Goal: Task Accomplishment & Management: Use online tool/utility

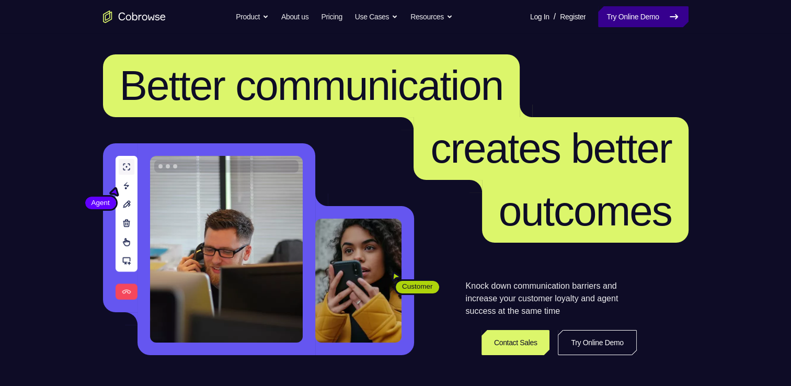
click at [626, 17] on link "Try Online Demo" at bounding box center [643, 16] width 90 height 21
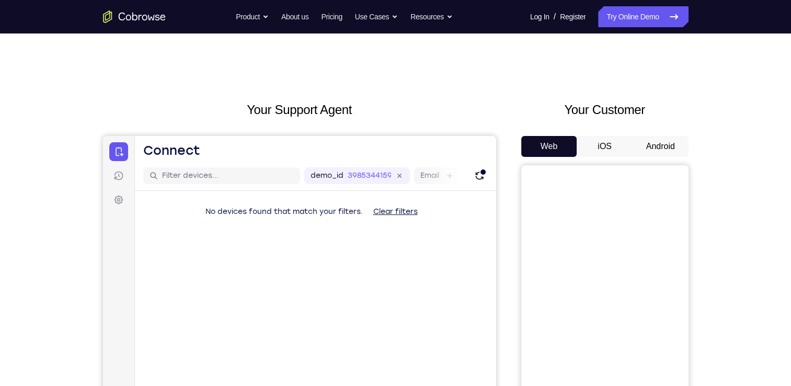
click at [649, 146] on button "Android" at bounding box center [661, 146] width 56 height 21
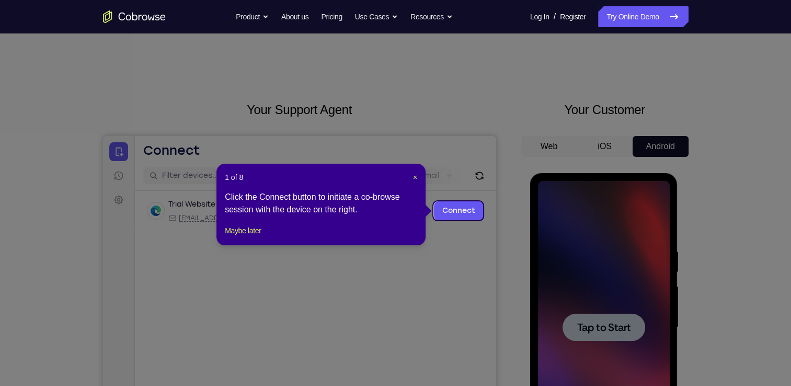
click at [410, 174] on header "1 of 8 ×" at bounding box center [321, 177] width 192 height 10
click at [413, 177] on span "×" at bounding box center [415, 177] width 4 height 8
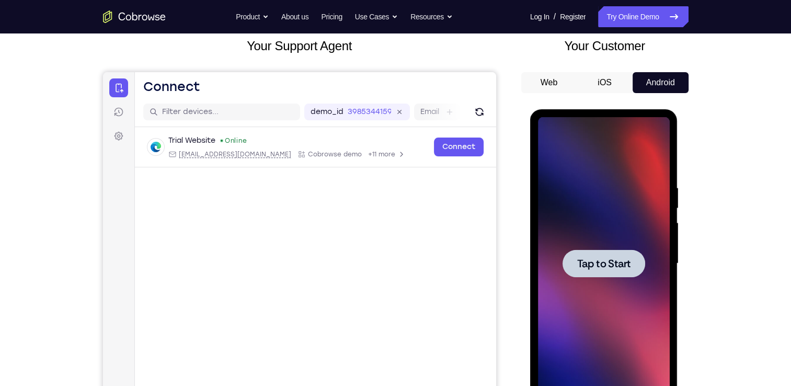
scroll to position [64, 0]
click at [609, 277] on div at bounding box center [604, 263] width 132 height 293
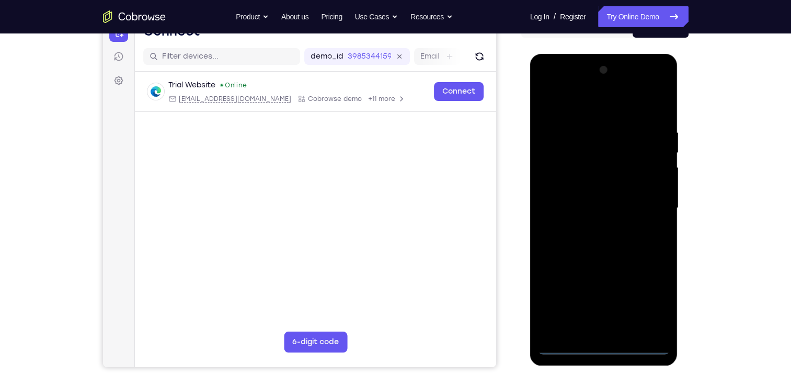
scroll to position [123, 0]
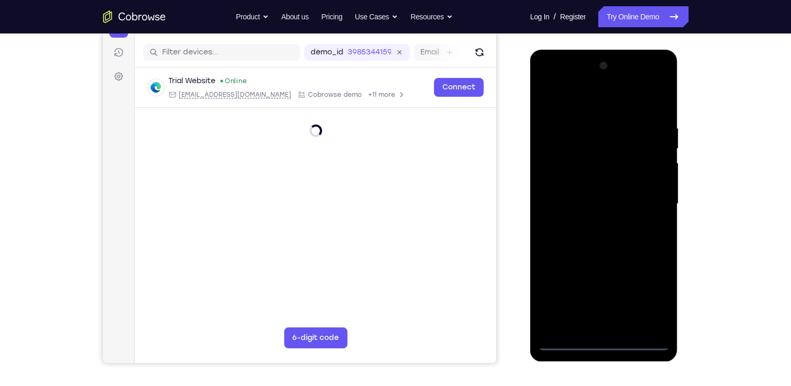
click at [606, 341] on div at bounding box center [604, 204] width 132 height 293
click at [604, 337] on div at bounding box center [604, 204] width 132 height 293
click at [613, 346] on div at bounding box center [604, 204] width 132 height 293
click at [655, 296] on div at bounding box center [604, 204] width 132 height 293
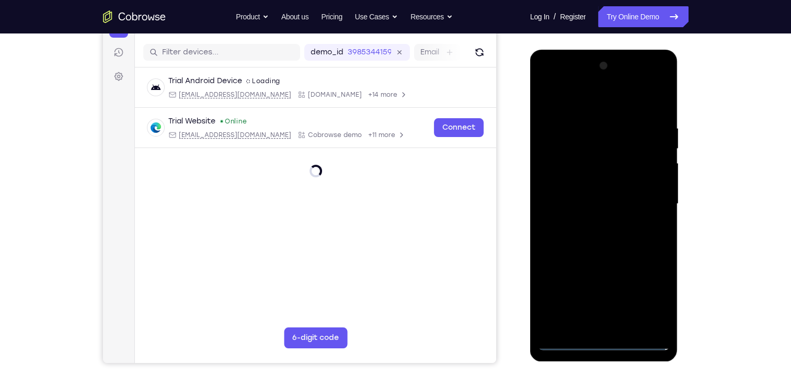
click at [655, 296] on div at bounding box center [604, 204] width 132 height 293
click at [656, 288] on div at bounding box center [604, 204] width 132 height 293
click at [652, 301] on div at bounding box center [604, 204] width 132 height 293
click at [585, 109] on div at bounding box center [604, 204] width 132 height 293
click at [644, 201] on div at bounding box center [604, 204] width 132 height 293
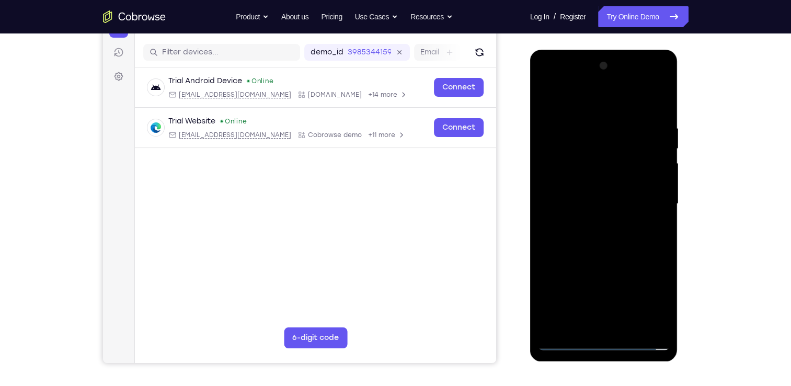
click at [592, 223] on div at bounding box center [604, 204] width 132 height 293
click at [587, 196] on div at bounding box center [604, 204] width 132 height 293
click at [550, 180] on div at bounding box center [604, 204] width 132 height 293
click at [562, 182] on div at bounding box center [604, 204] width 132 height 293
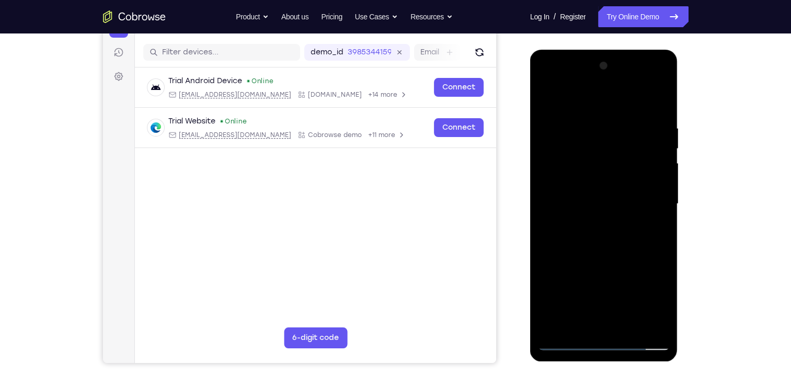
click at [589, 197] on div at bounding box center [604, 204] width 132 height 293
click at [600, 204] on div at bounding box center [604, 204] width 132 height 293
click at [630, 323] on div at bounding box center [604, 204] width 132 height 293
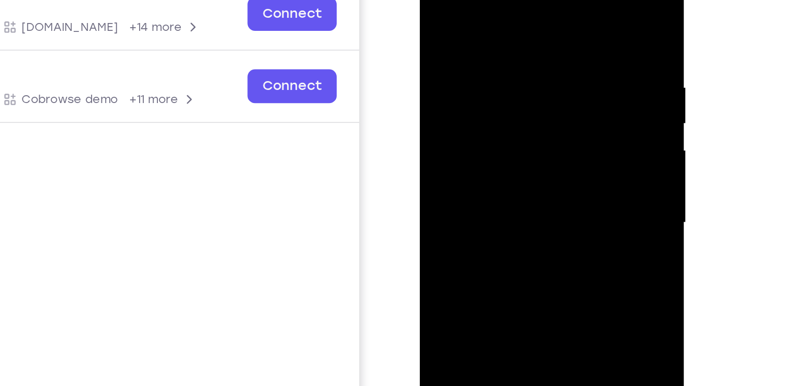
click at [493, 156] on div at bounding box center [494, 101] width 132 height 293
drag, startPoint x: 494, startPoint y: -1, endPoint x: 493, endPoint y: -45, distance: 44.5
click at [493, 0] on div at bounding box center [494, 101] width 132 height 293
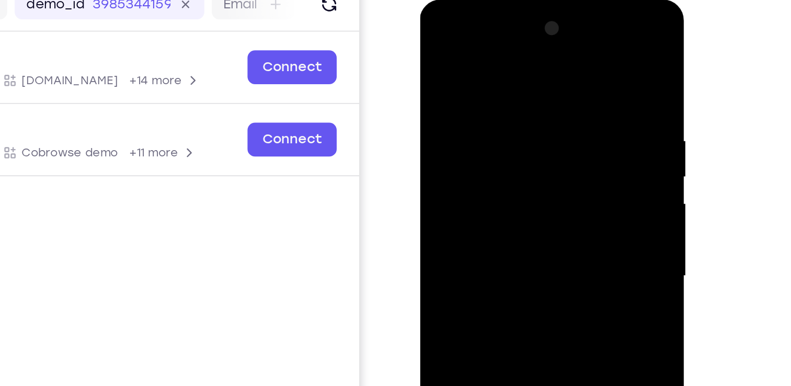
click at [439, 48] on div at bounding box center [494, 154] width 132 height 293
click at [554, 65] on div at bounding box center [494, 154] width 132 height 293
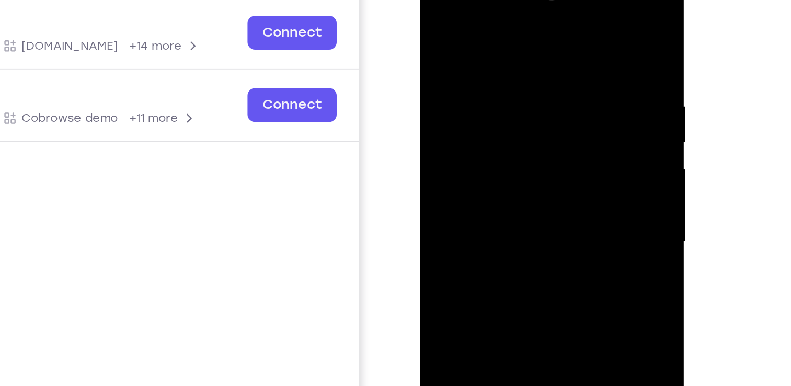
click at [552, 13] on div at bounding box center [494, 119] width 132 height 293
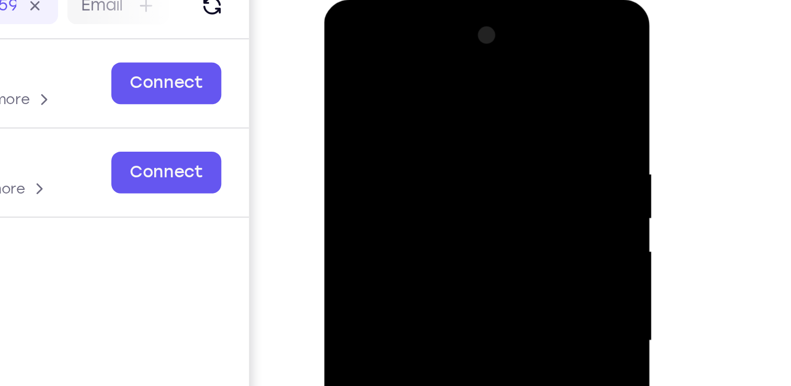
click at [338, 51] on div at bounding box center [398, 154] width 132 height 293
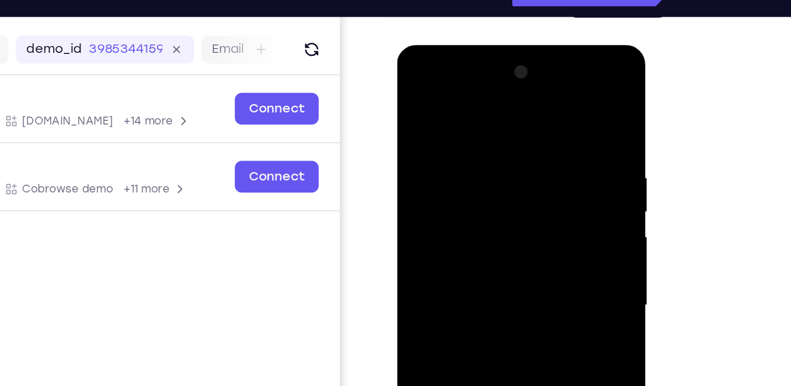
click at [418, 113] on div at bounding box center [471, 199] width 132 height 293
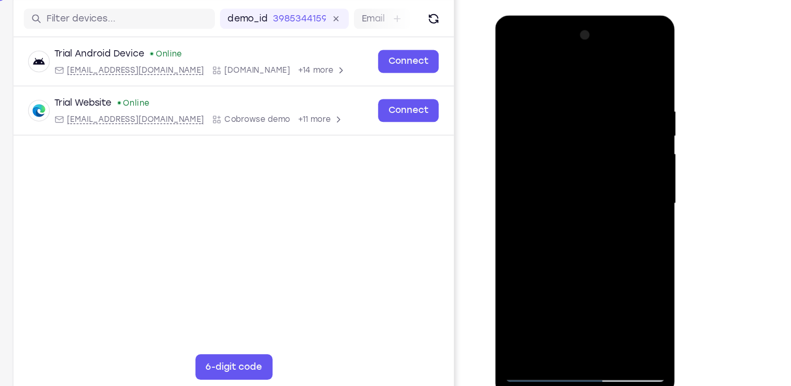
click at [625, 67] on div at bounding box center [569, 170] width 132 height 293
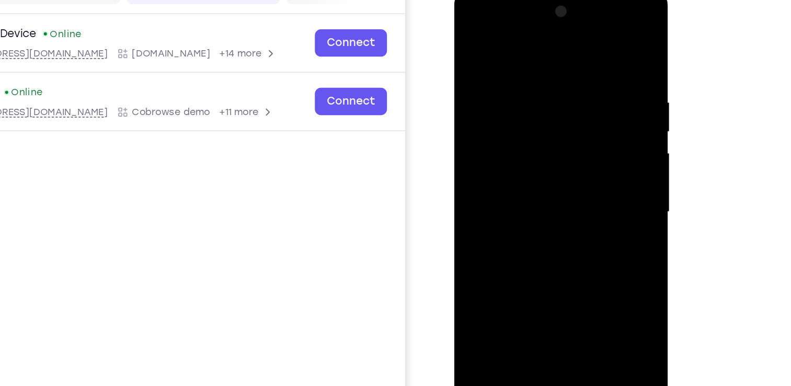
click at [579, 42] on div at bounding box center [528, 142] width 132 height 293
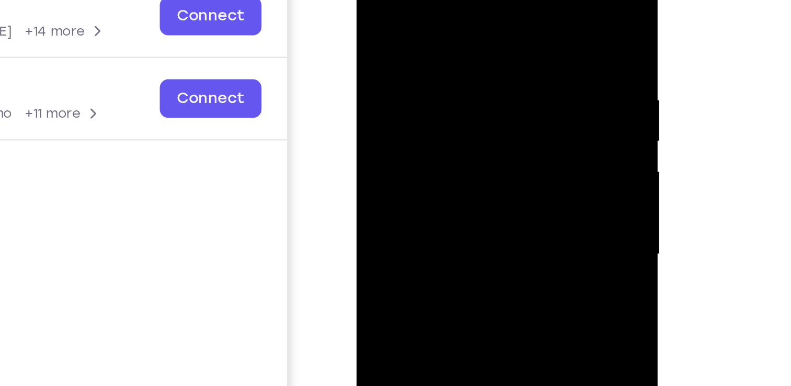
click at [418, 8] on div at bounding box center [430, 93] width 132 height 293
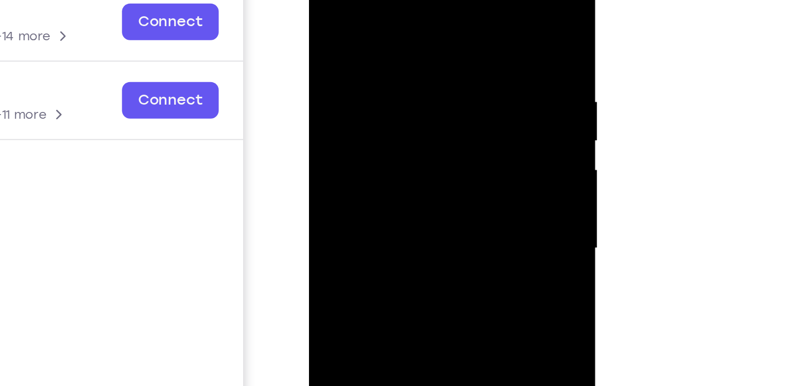
click at [375, 20] on div at bounding box center [383, 103] width 132 height 293
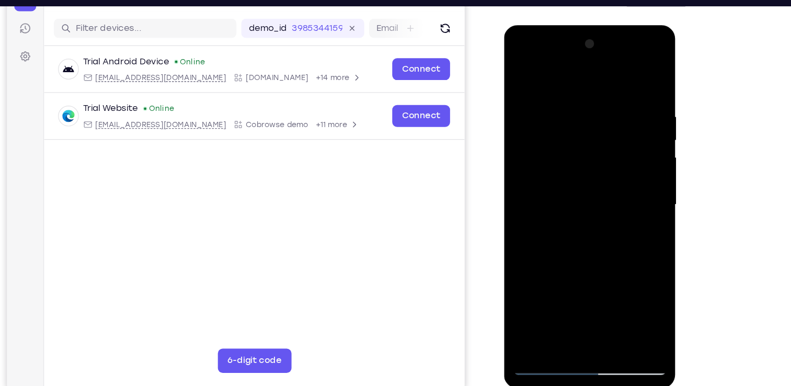
click at [562, 90] on div at bounding box center [578, 179] width 132 height 293
click at [728, 178] on div "Your Support Agent Your Customer Web iOS Android Next Steps We’d be happy to gi…" at bounding box center [395, 255] width 669 height 690
click at [567, 100] on div at bounding box center [578, 179] width 132 height 293
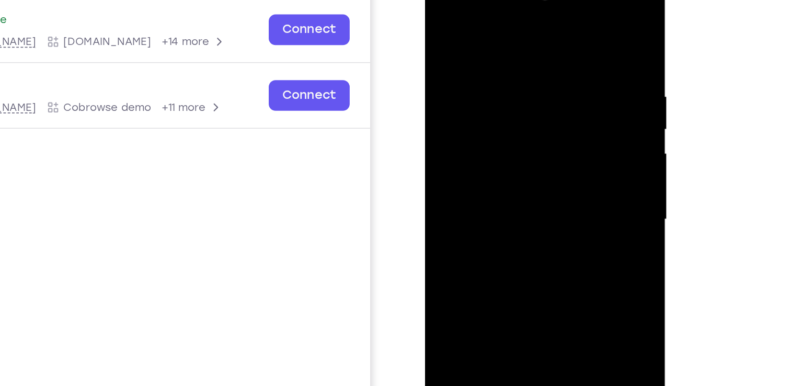
scroll to position [123, 0]
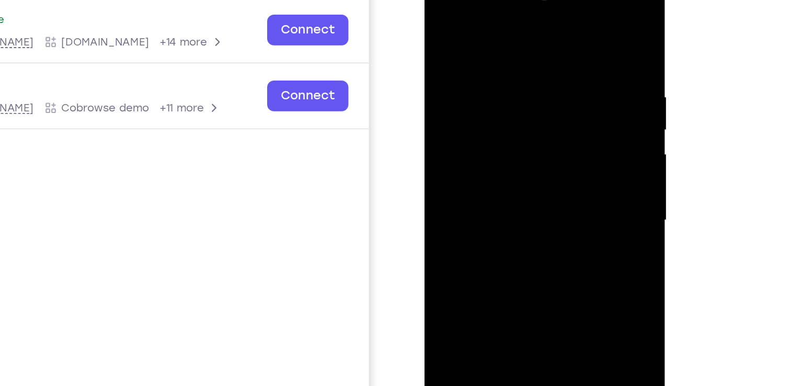
click at [438, 102] on div at bounding box center [498, 122] width 132 height 293
drag, startPoint x: 439, startPoint y: 102, endPoint x: 574, endPoint y: 110, distance: 135.1
click at [574, 110] on html "Online web based iOS Simulators and Android Emulators. Run iPhone, iPad, Mobile…" at bounding box center [499, 126] width 149 height 314
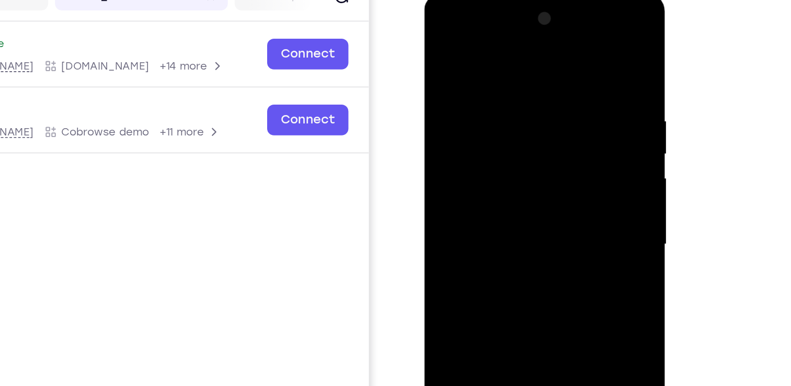
scroll to position [132, 0]
click at [440, 115] on div at bounding box center [498, 148] width 132 height 293
click at [439, 116] on div at bounding box center [498, 148] width 132 height 293
click at [436, 109] on div at bounding box center [498, 148] width 132 height 293
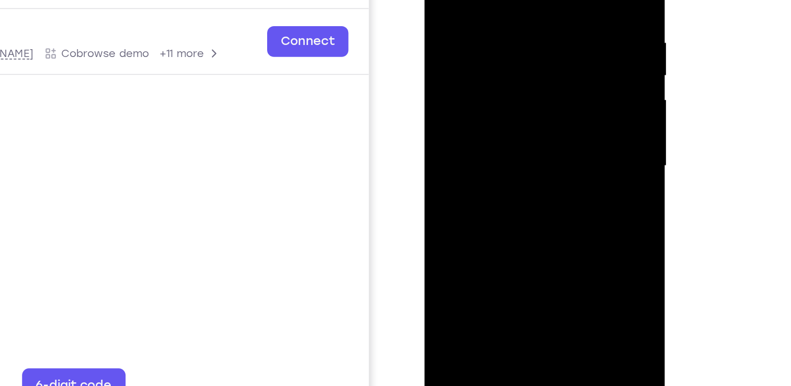
click at [562, 48] on div at bounding box center [498, 69] width 132 height 293
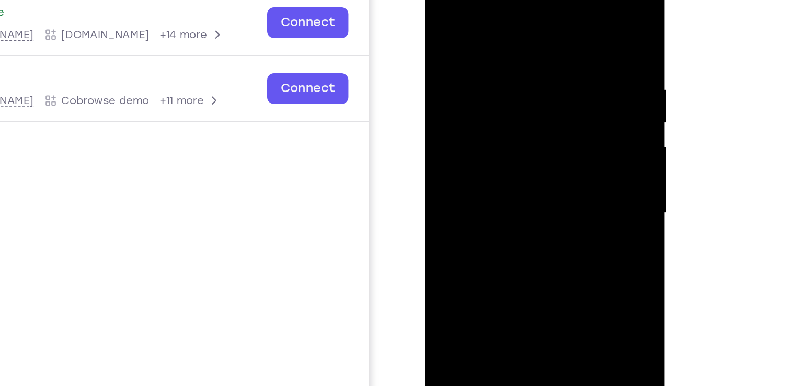
click at [555, 98] on div at bounding box center [498, 115] width 132 height 293
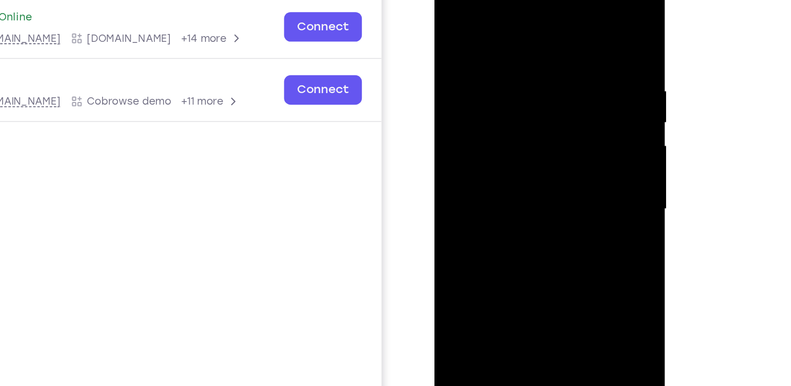
click at [558, 21] on div at bounding box center [508, 122] width 132 height 293
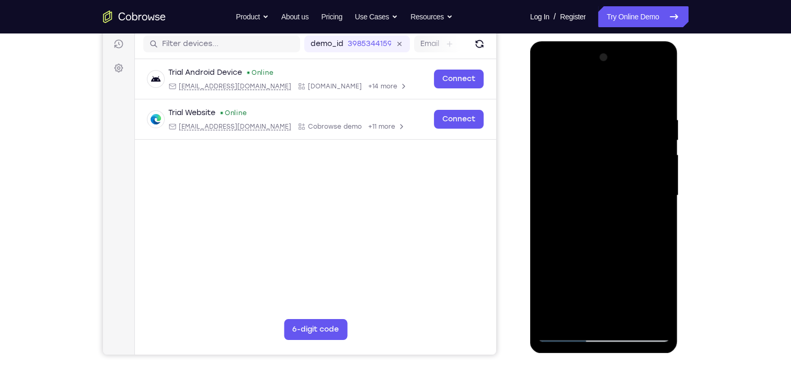
click at [630, 317] on div at bounding box center [604, 195] width 132 height 293
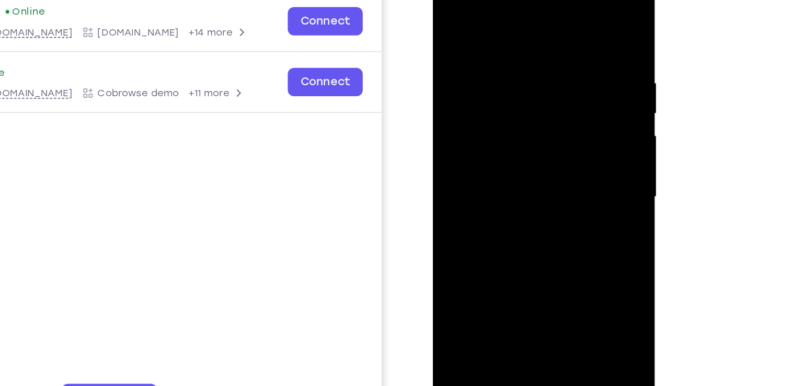
drag, startPoint x: 513, startPoint y: 178, endPoint x: 522, endPoint y: 99, distance: 79.5
click at [522, 99] on div at bounding box center [507, 119] width 132 height 293
drag, startPoint x: 535, startPoint y: 170, endPoint x: 537, endPoint y: 144, distance: 25.6
click at [537, 144] on div at bounding box center [507, 119] width 132 height 293
drag, startPoint x: 531, startPoint y: 185, endPoint x: 540, endPoint y: 115, distance: 71.2
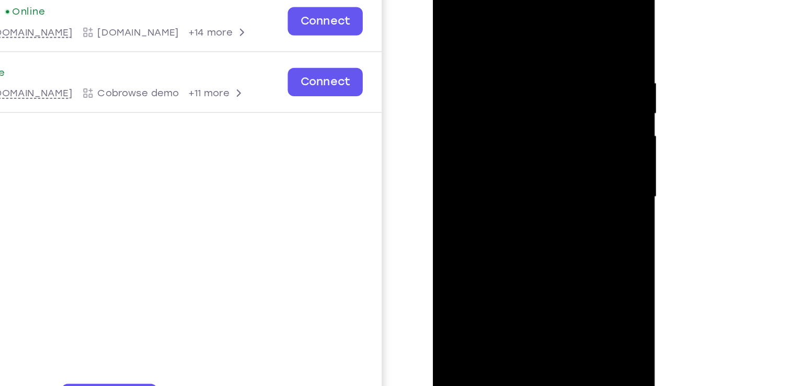
click at [540, 115] on div at bounding box center [507, 119] width 132 height 293
drag, startPoint x: 524, startPoint y: 191, endPoint x: 532, endPoint y: 120, distance: 71.5
click at [532, 120] on div at bounding box center [507, 119] width 132 height 293
drag, startPoint x: 542, startPoint y: 175, endPoint x: 549, endPoint y: 97, distance: 77.7
click at [549, 97] on div at bounding box center [507, 119] width 132 height 293
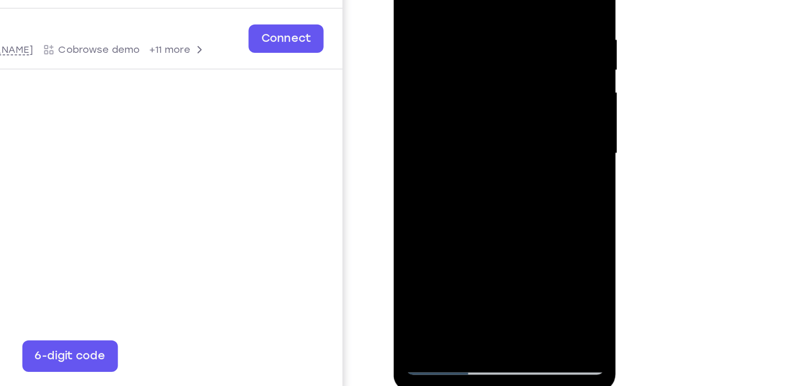
drag, startPoint x: 464, startPoint y: 136, endPoint x: 476, endPoint y: 61, distance: 76.3
click at [476, 61] on div at bounding box center [468, 75] width 132 height 293
drag, startPoint x: 493, startPoint y: 128, endPoint x: 495, endPoint y: 62, distance: 66.4
click at [495, 62] on div at bounding box center [468, 75] width 132 height 293
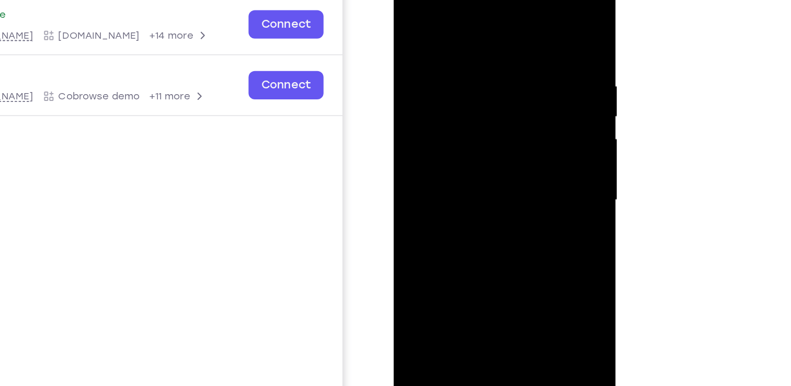
click at [414, 16] on div at bounding box center [468, 122] width 132 height 293
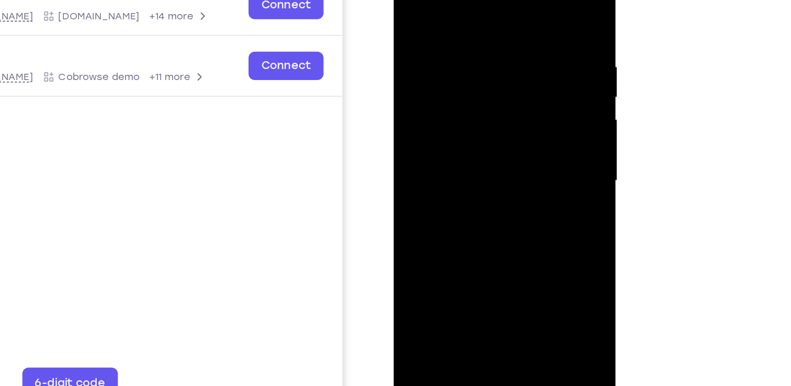
click at [493, 223] on div at bounding box center [468, 102] width 132 height 293
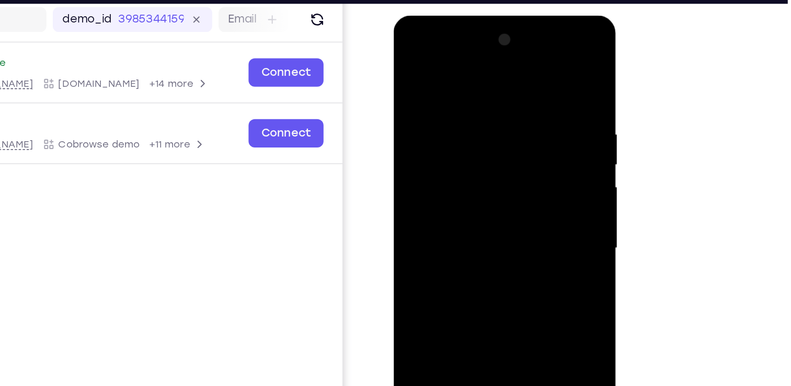
click at [461, 74] on div at bounding box center [468, 169] width 132 height 293
click at [467, 145] on div at bounding box center [468, 169] width 132 height 293
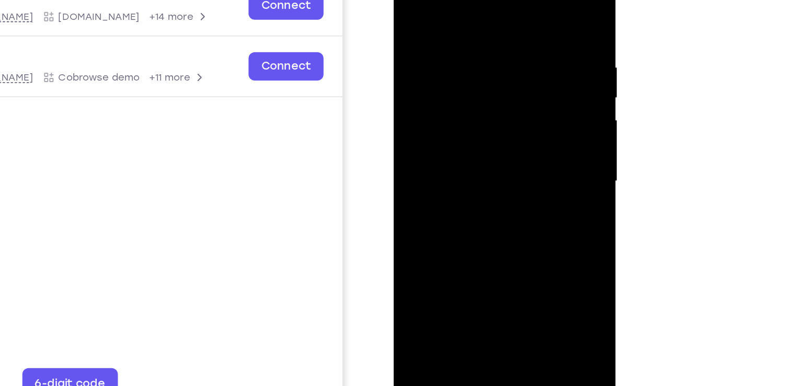
click at [442, 217] on div at bounding box center [468, 103] width 132 height 293
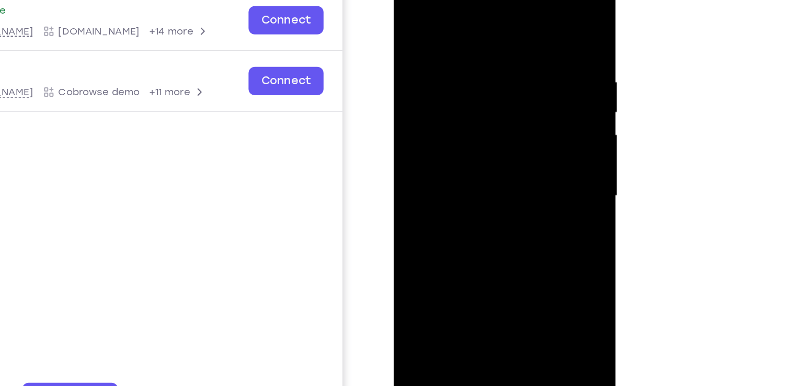
click at [434, 144] on div at bounding box center [468, 117] width 132 height 293
click at [515, 145] on div at bounding box center [468, 117] width 132 height 293
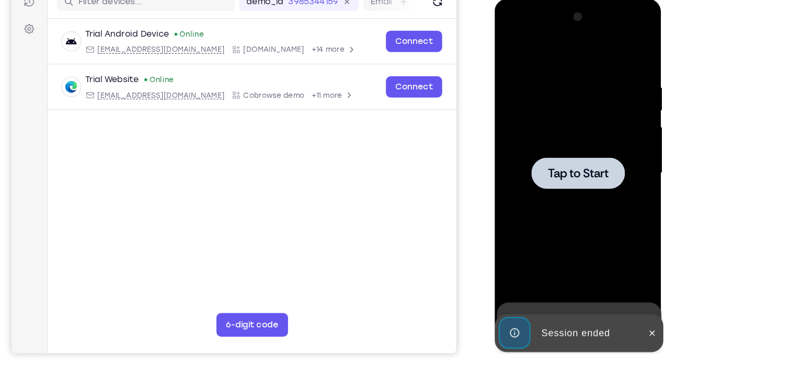
click at [580, 143] on div at bounding box center [568, 153] width 83 height 28
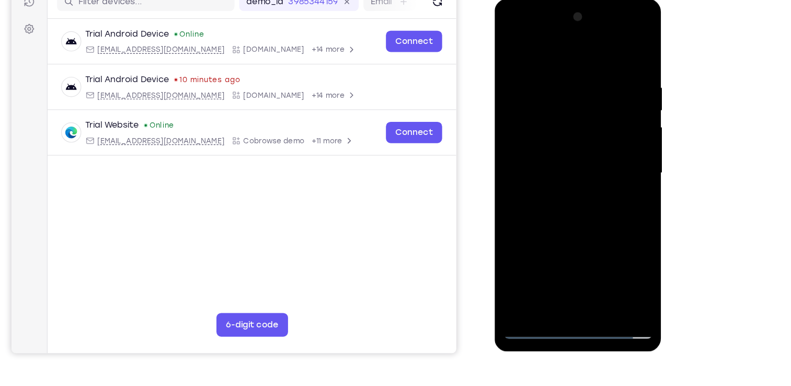
click at [562, 292] on div at bounding box center [569, 153] width 132 height 293
click at [567, 289] on div at bounding box center [569, 153] width 132 height 293
click at [569, 293] on div at bounding box center [569, 153] width 132 height 293
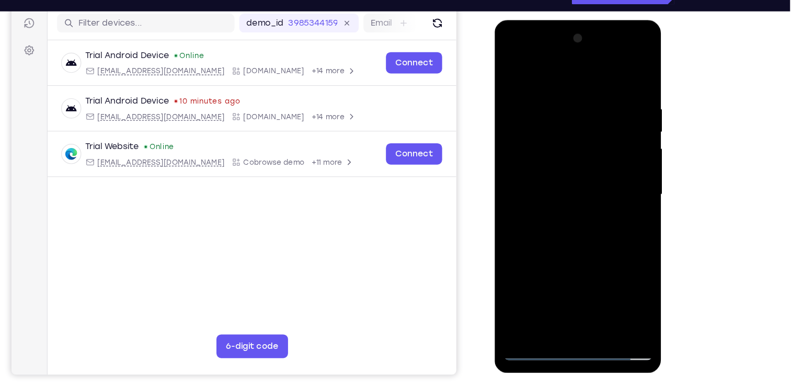
click at [621, 270] on div at bounding box center [569, 174] width 132 height 293
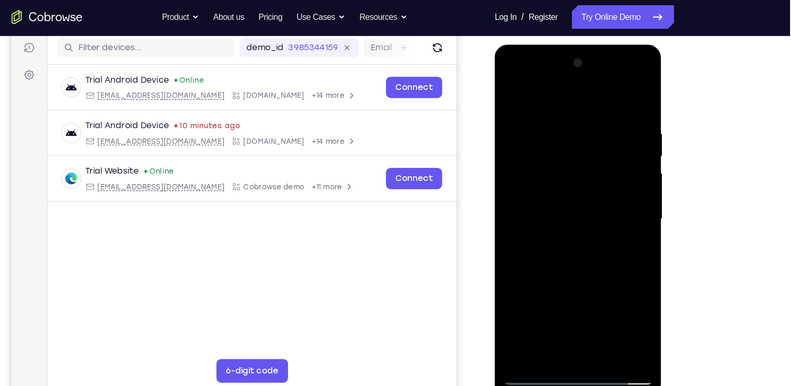
click at [547, 102] on div at bounding box center [569, 198] width 132 height 293
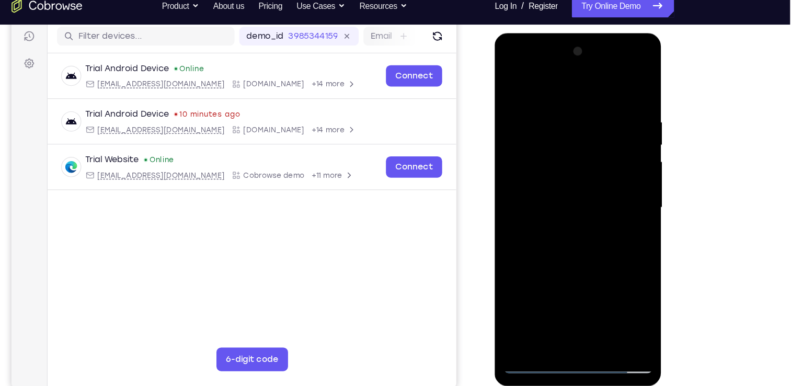
click at [549, 87] on div at bounding box center [569, 187] width 132 height 293
click at [608, 184] on div at bounding box center [569, 187] width 132 height 293
click at [553, 208] on div at bounding box center [569, 187] width 132 height 293
click at [566, 184] on div at bounding box center [569, 187] width 132 height 293
click at [552, 169] on div at bounding box center [569, 187] width 132 height 293
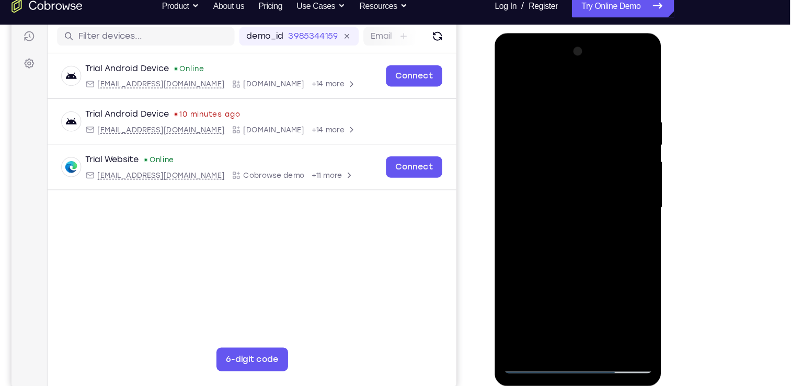
click at [561, 185] on div at bounding box center [569, 187] width 132 height 293
click at [582, 221] on div at bounding box center [569, 187] width 132 height 293
click at [582, 216] on div at bounding box center [569, 187] width 132 height 293
click at [590, 309] on div at bounding box center [569, 187] width 132 height 293
click at [630, 310] on div at bounding box center [569, 187] width 132 height 293
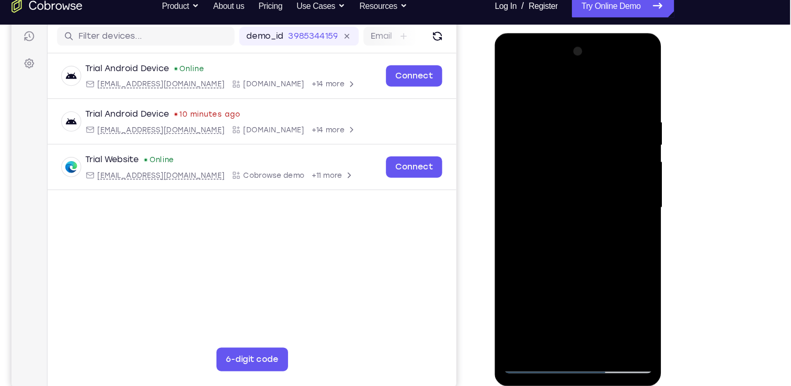
click at [621, 89] on div at bounding box center [569, 187] width 132 height 293
click at [624, 95] on div at bounding box center [569, 187] width 132 height 293
click at [623, 94] on div at bounding box center [569, 187] width 132 height 293
click at [622, 98] on div at bounding box center [569, 187] width 132 height 293
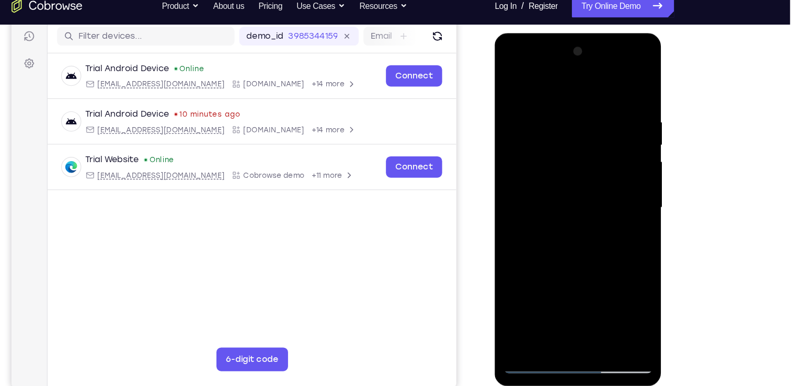
click at [590, 314] on div at bounding box center [569, 187] width 132 height 293
click at [622, 87] on div at bounding box center [569, 187] width 132 height 293
click at [594, 308] on div at bounding box center [569, 187] width 132 height 293
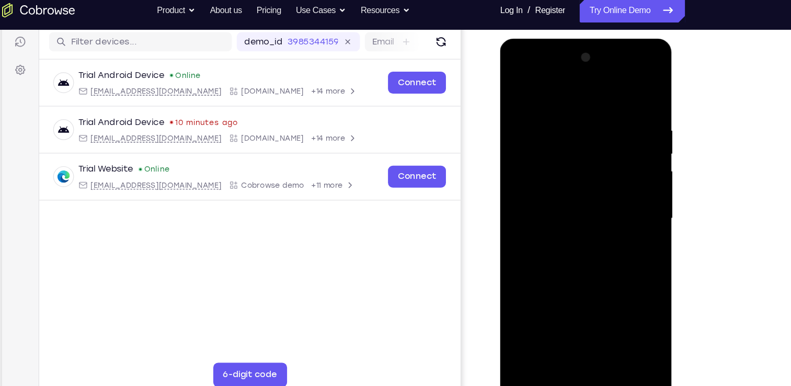
click at [596, 311] on div at bounding box center [574, 193] width 132 height 293
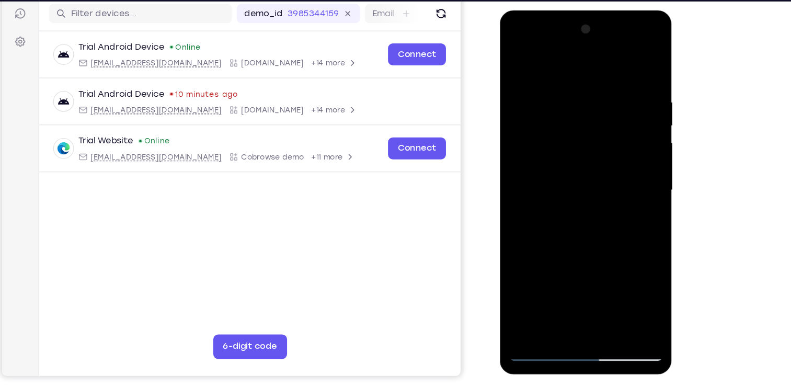
click at [600, 285] on div at bounding box center [574, 164] width 132 height 293
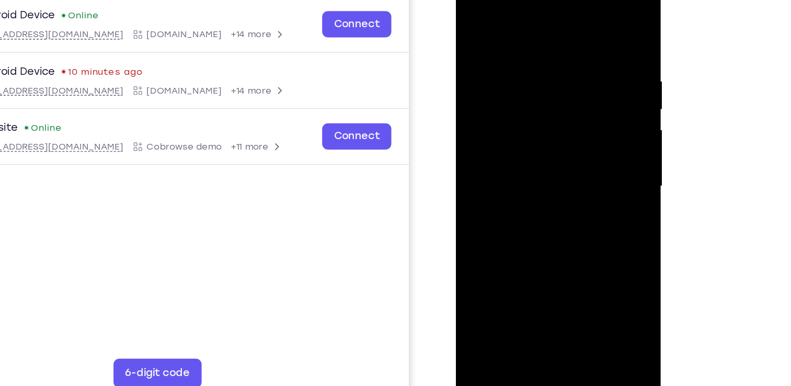
click at [560, 178] on div at bounding box center [530, 126] width 132 height 293
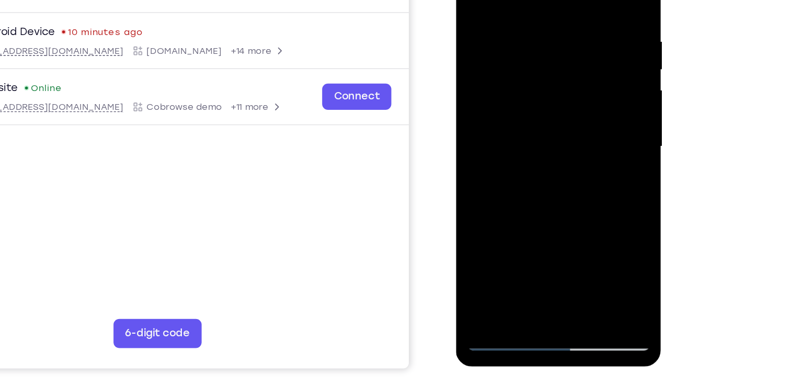
click at [532, 144] on div at bounding box center [530, 86] width 132 height 293
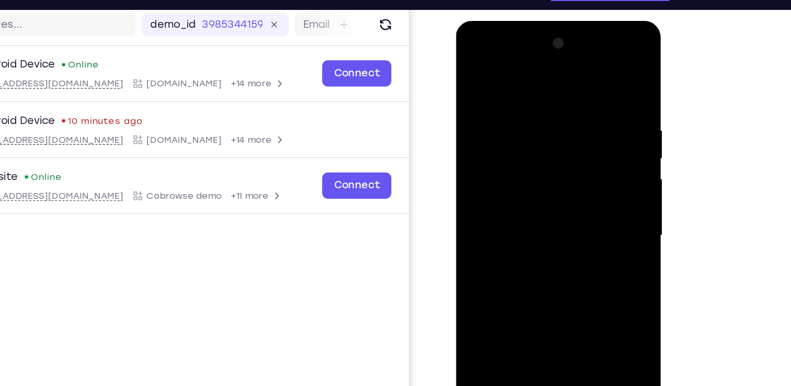
click at [472, 70] on div at bounding box center [530, 174] width 132 height 293
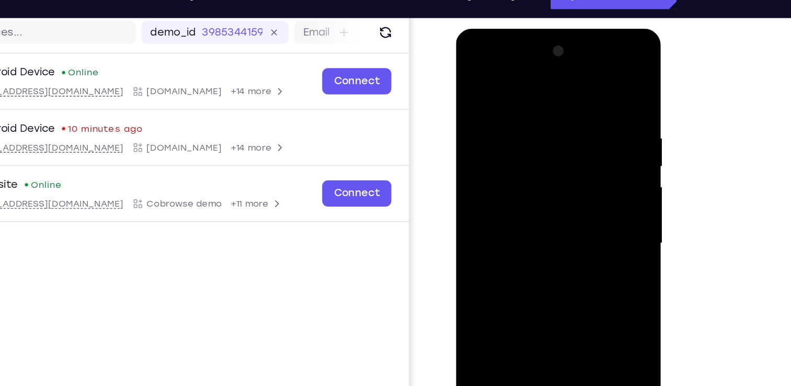
click at [547, 157] on div at bounding box center [530, 183] width 132 height 293
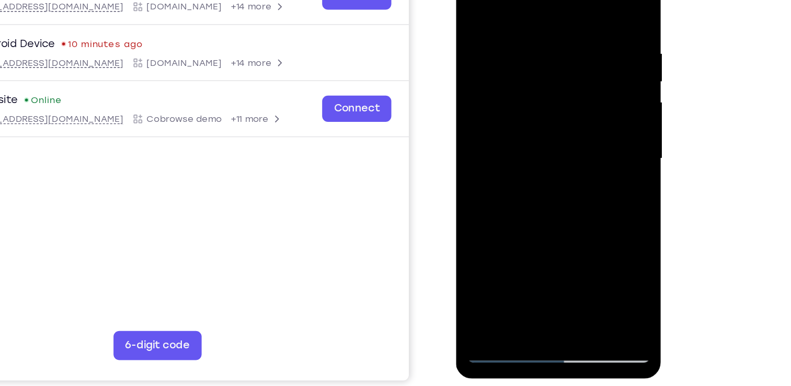
click at [508, 215] on div at bounding box center [530, 98] width 132 height 293
click at [586, 126] on div at bounding box center [530, 98] width 132 height 293
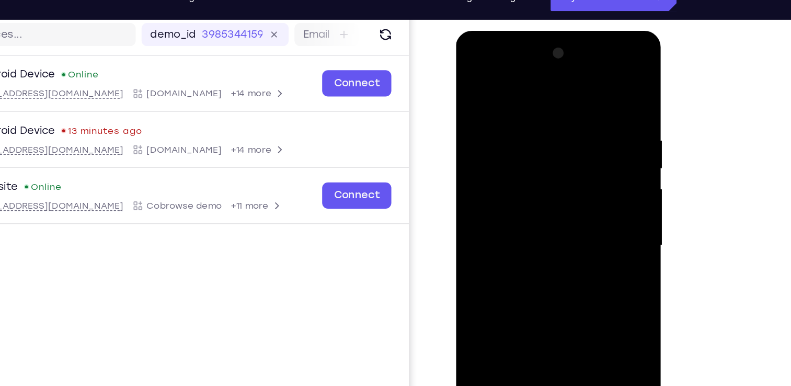
click at [470, 79] on div at bounding box center [530, 184] width 132 height 293
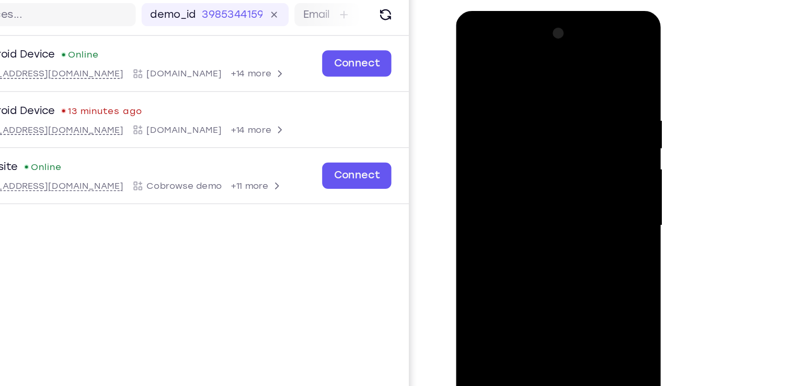
click at [563, 159] on div at bounding box center [530, 164] width 132 height 293
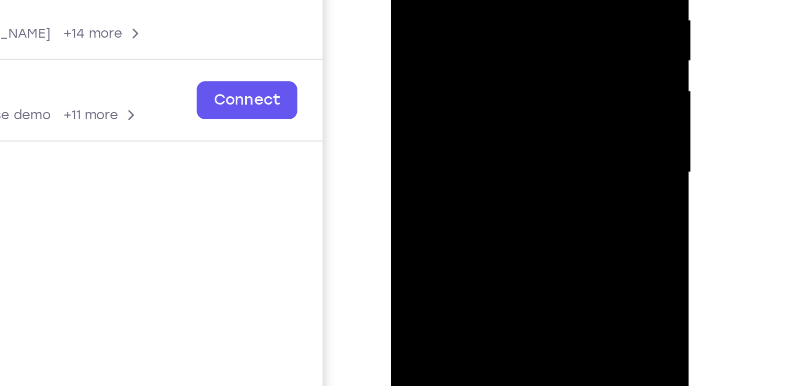
drag, startPoint x: 481, startPoint y: -53, endPoint x: 484, endPoint y: -1, distance: 52.4
click at [484, 0] on div at bounding box center [466, 15] width 132 height 293
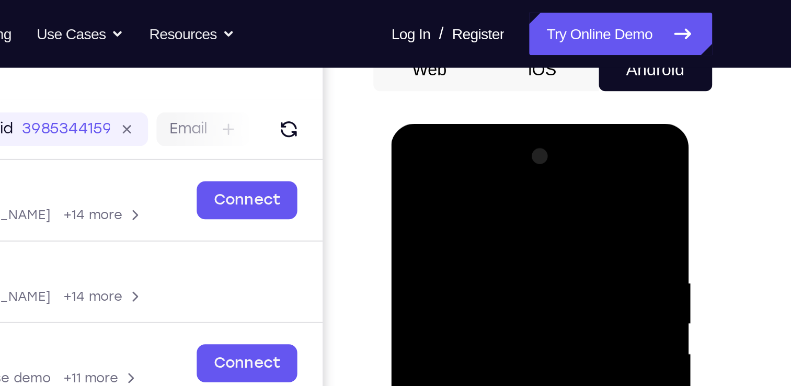
scroll to position [110, 0]
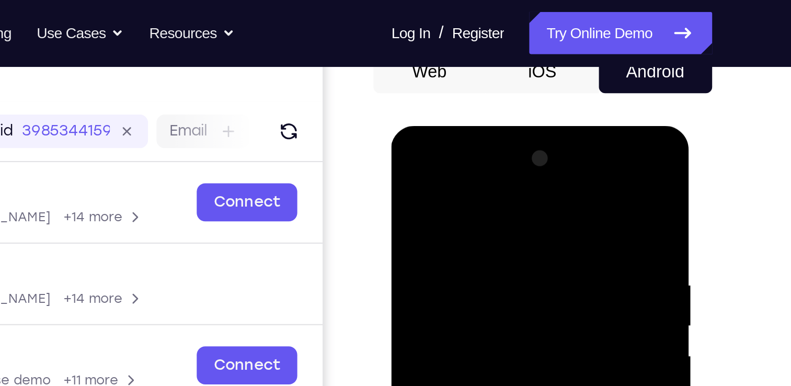
click at [404, 175] on div at bounding box center [466, 280] width 132 height 293
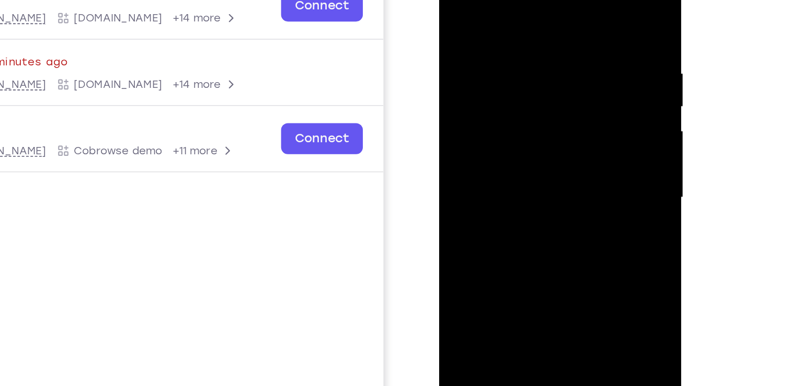
click at [538, 140] on div at bounding box center [514, 98] width 132 height 293
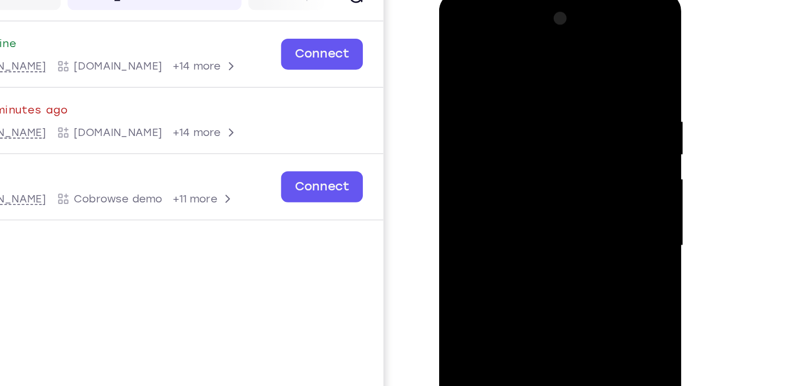
scroll to position [130, 0]
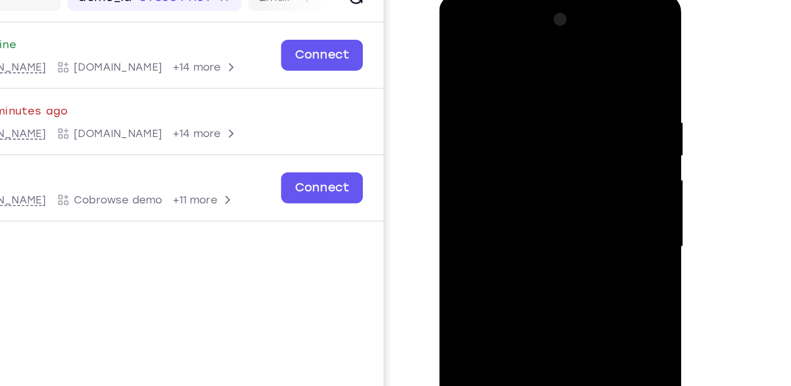
click at [454, 41] on div at bounding box center [514, 148] width 132 height 293
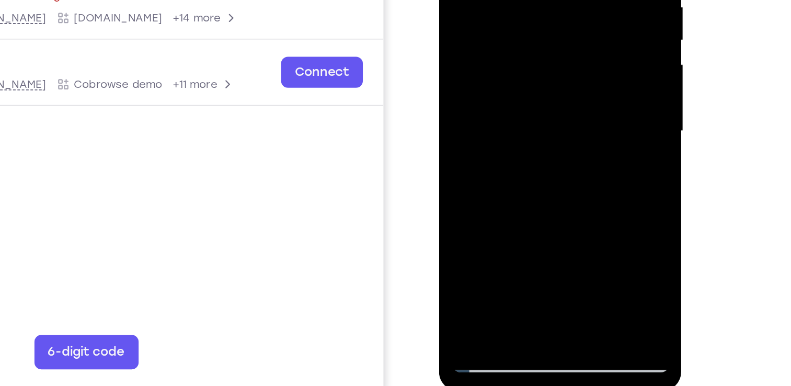
click at [552, 49] on div at bounding box center [514, 32] width 132 height 293
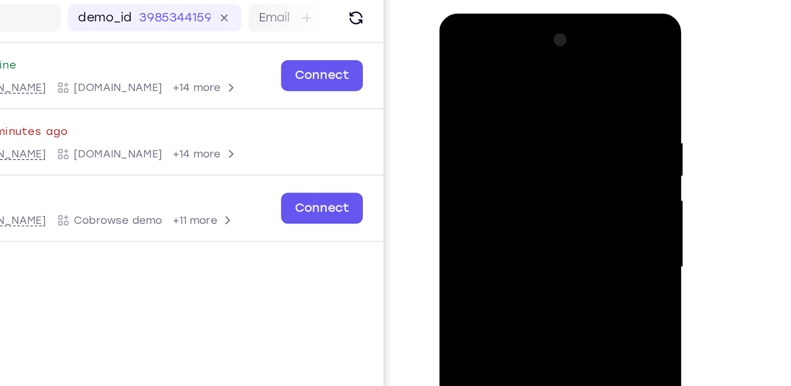
click at [458, 63] on div at bounding box center [514, 167] width 132 height 293
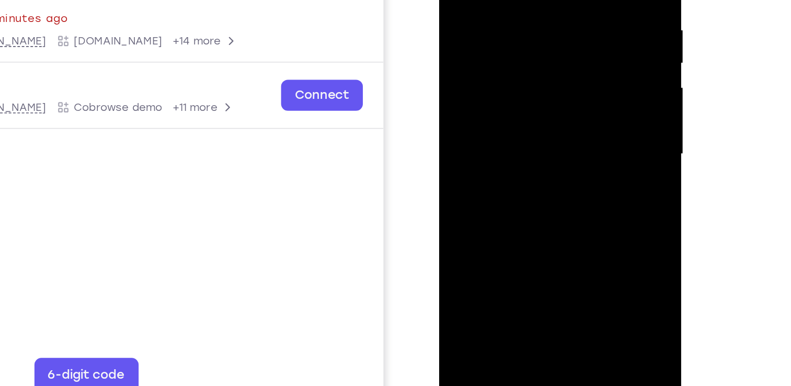
click at [517, 95] on div at bounding box center [514, 54] width 132 height 293
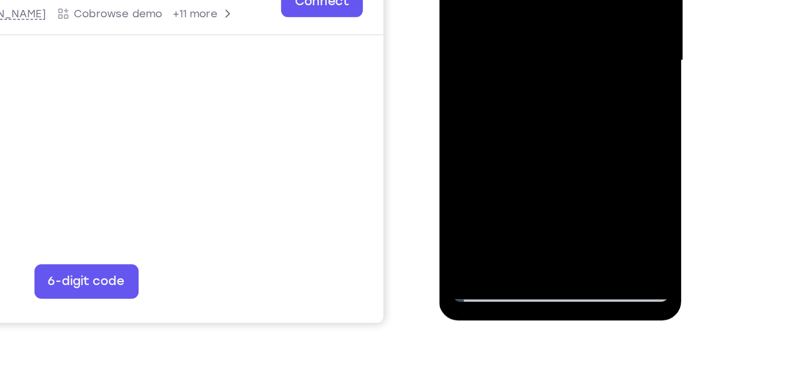
scroll to position [160, 0]
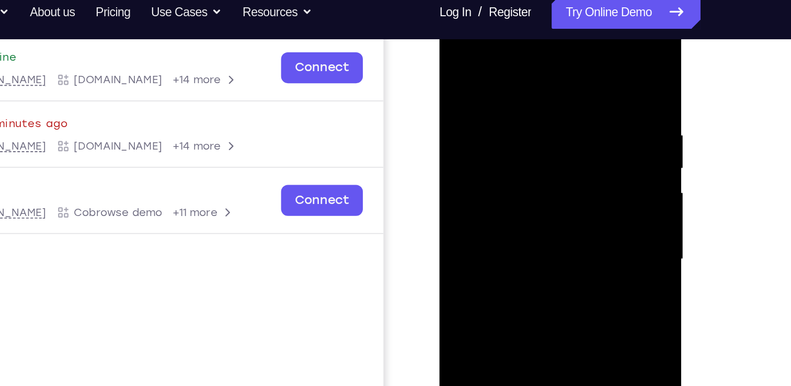
click at [455, 54] on div at bounding box center [514, 159] width 132 height 293
click at [458, 53] on div at bounding box center [514, 159] width 132 height 293
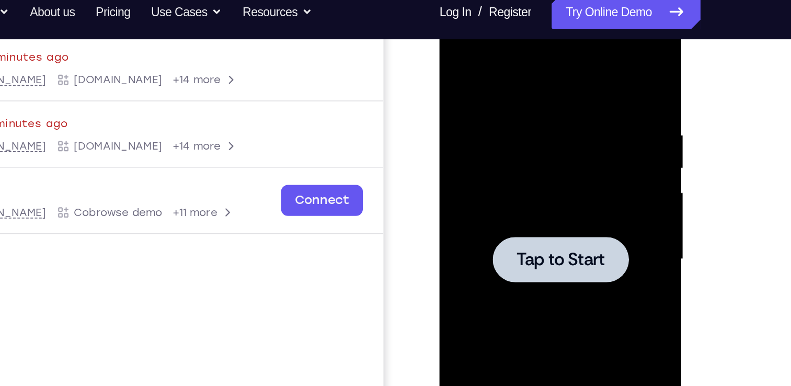
click at [524, 167] on div at bounding box center [513, 159] width 83 height 28
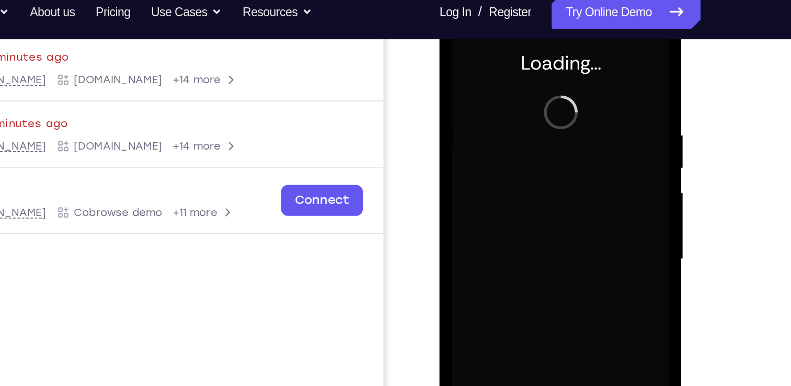
click at [693, 150] on div "Your Support Agent Your Customer Web iOS Android Next Steps We’d be happy to gi…" at bounding box center [395, 218] width 669 height 690
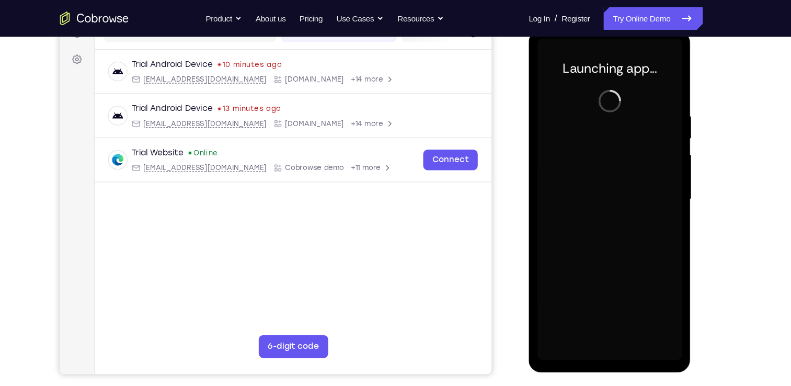
scroll to position [145, 0]
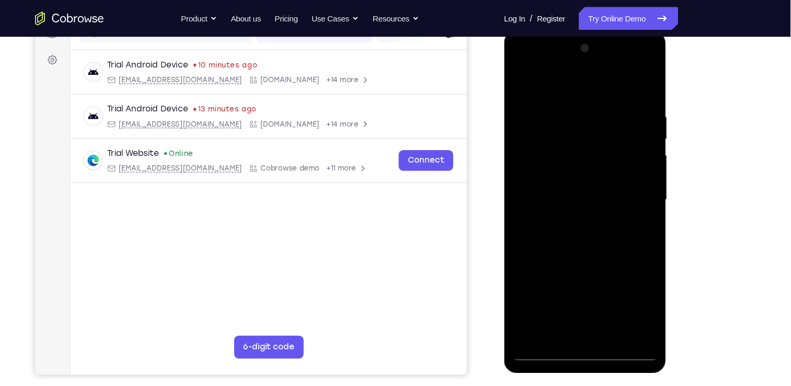
click at [715, 116] on div "Your Support Agent Your Customer Web iOS Android Next Steps We’d be happy to gi…" at bounding box center [395, 233] width 669 height 690
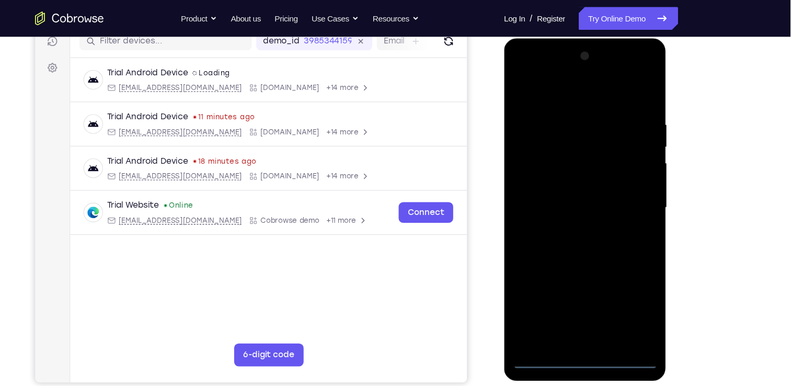
click at [569, 329] on div at bounding box center [578, 192] width 132 height 293
click at [575, 333] on div at bounding box center [578, 192] width 132 height 293
click at [622, 285] on div at bounding box center [578, 192] width 132 height 293
click at [561, 98] on div at bounding box center [578, 192] width 132 height 293
click at [621, 191] on div at bounding box center [578, 192] width 132 height 293
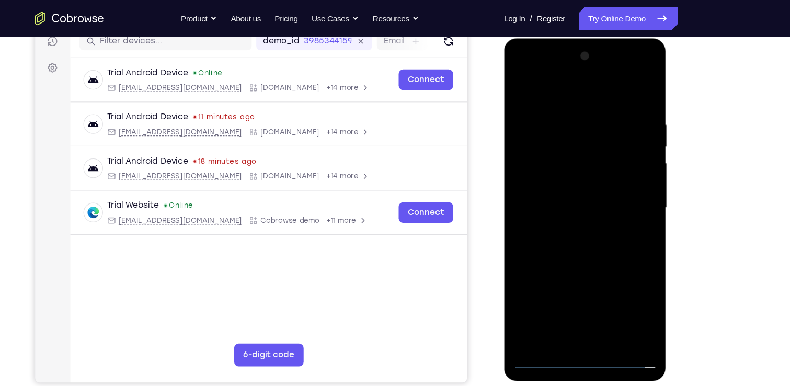
click at [597, 285] on div at bounding box center [578, 192] width 132 height 293
click at [564, 211] on div at bounding box center [578, 192] width 132 height 293
click at [552, 178] on div at bounding box center [578, 192] width 132 height 293
click at [550, 183] on div at bounding box center [578, 192] width 132 height 293
click at [543, 173] on div at bounding box center [578, 192] width 132 height 293
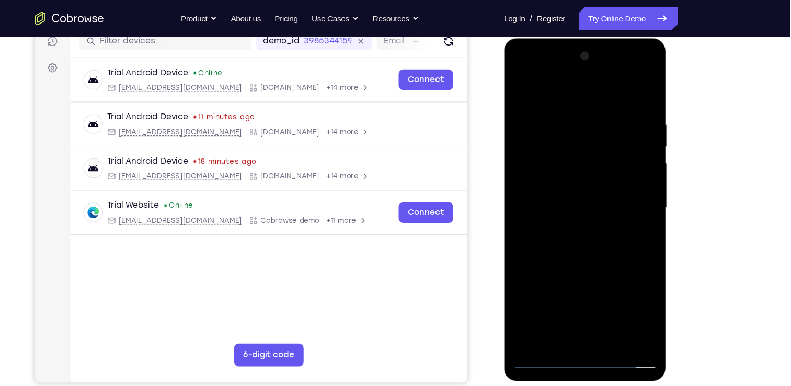
click at [574, 194] on div at bounding box center [578, 192] width 132 height 293
click at [592, 224] on div at bounding box center [578, 192] width 132 height 293
click at [586, 224] on div at bounding box center [578, 192] width 132 height 293
click at [630, 99] on div at bounding box center [578, 192] width 132 height 293
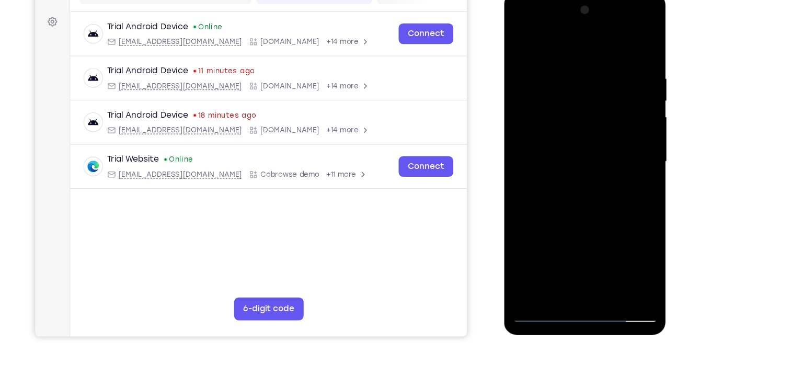
click at [604, 267] on div at bounding box center [578, 147] width 132 height 293
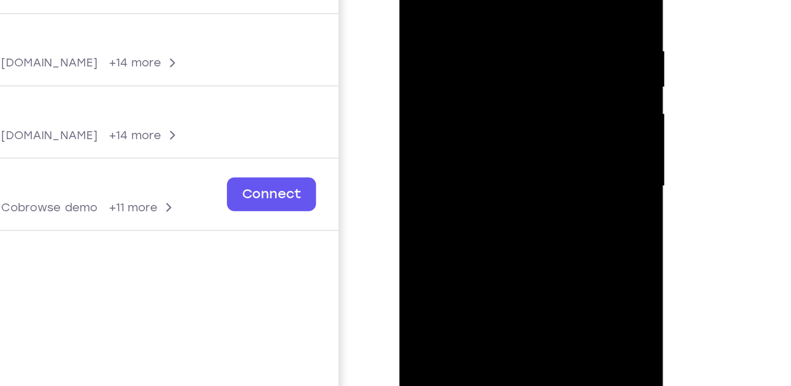
click at [501, 38] on div at bounding box center [473, 64] width 132 height 293
click at [702, 155] on div "Your Support Agent Your Customer Web iOS Android Next Steps We’d be happy to gi…" at bounding box center [395, 233] width 669 height 690
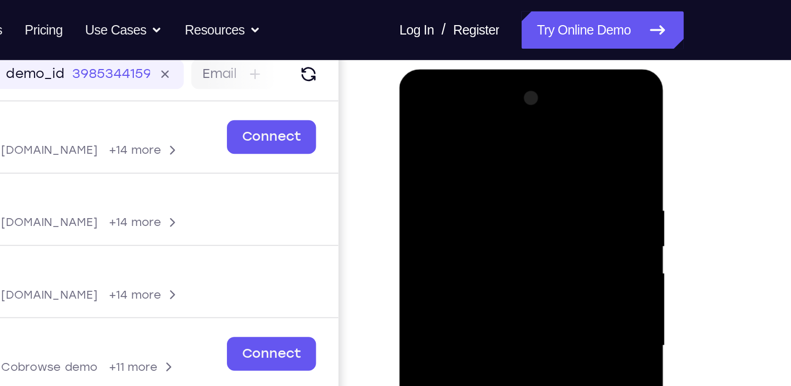
scroll to position [134, 0]
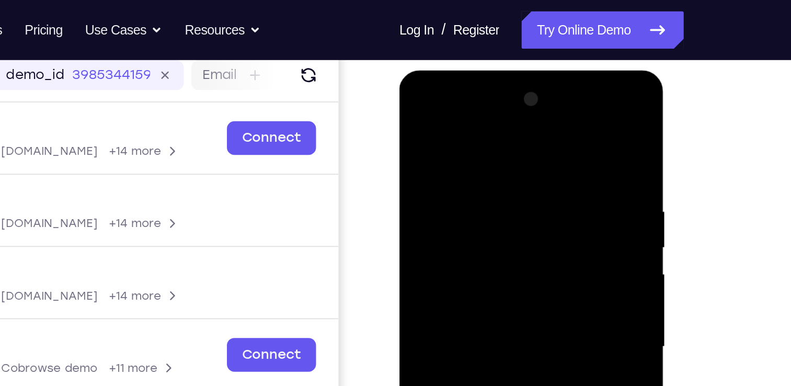
click at [415, 120] on div at bounding box center [473, 224] width 132 height 293
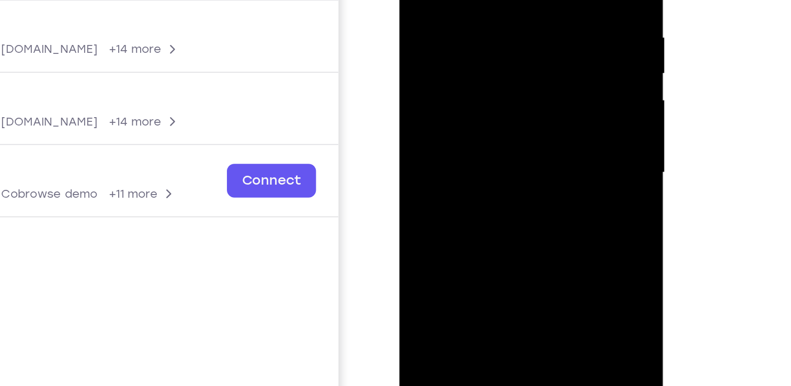
click at [58, 120] on div at bounding box center [53, 115] width 10 height 10
click at [486, 49] on div at bounding box center [473, 50] width 132 height 293
click at [479, 49] on div at bounding box center [473, 50] width 132 height 293
click at [530, 127] on div at bounding box center [473, 50] width 132 height 293
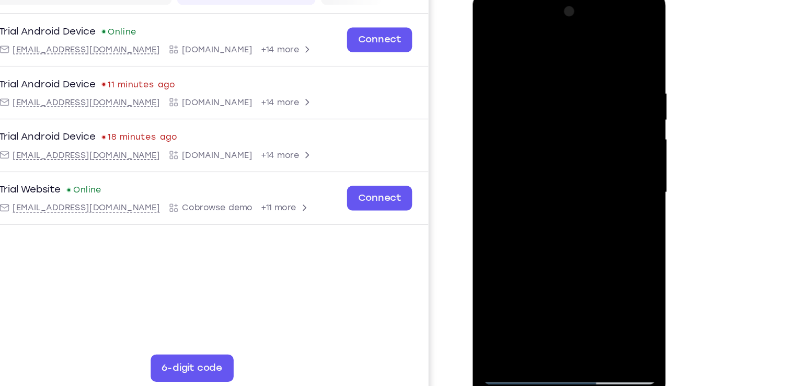
click at [488, 38] on div at bounding box center [547, 144] width 132 height 293
click at [489, 38] on div at bounding box center [547, 144] width 132 height 293
click at [570, 267] on div at bounding box center [547, 144] width 132 height 293
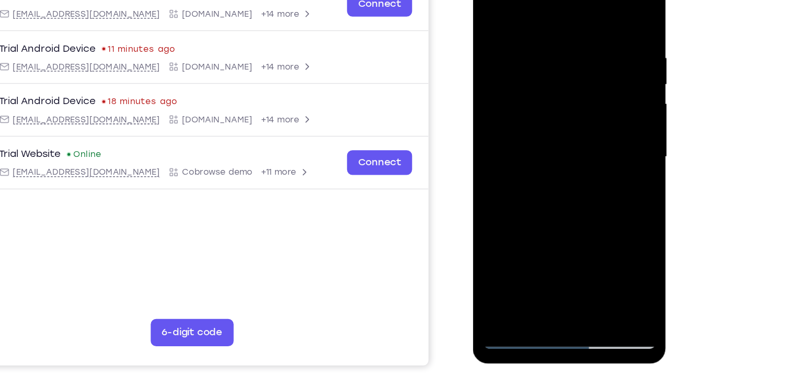
click at [691, 212] on div "Your Support Agent Your Customer Web iOS Android Next Steps We’d be happy to gi…" at bounding box center [395, 245] width 669 height 690
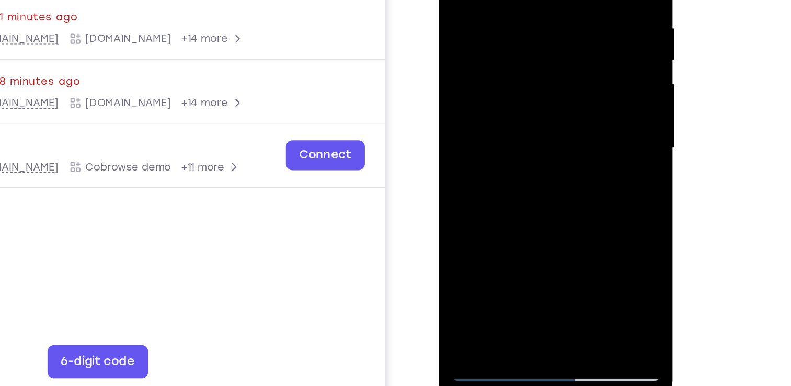
click at [530, 51] on div at bounding box center [513, 58] width 132 height 293
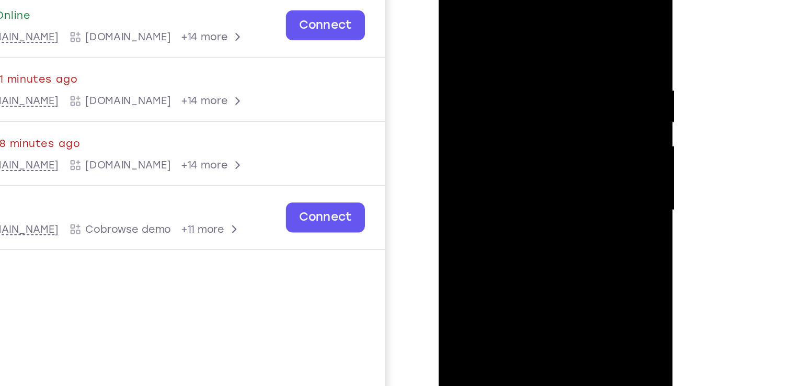
drag, startPoint x: 557, startPoint y: 117, endPoint x: 555, endPoint y: 166, distance: 48.7
click at [555, 166] on div at bounding box center [513, 119] width 132 height 293
drag, startPoint x: 542, startPoint y: 107, endPoint x: 542, endPoint y: 114, distance: 7.3
click at [542, 114] on div at bounding box center [513, 119] width 132 height 293
drag, startPoint x: 542, startPoint y: 114, endPoint x: 543, endPoint y: 154, distance: 40.3
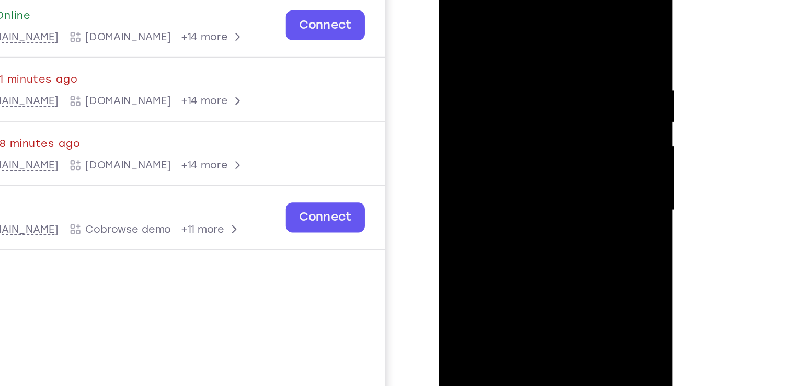
click at [543, 154] on div at bounding box center [513, 119] width 132 height 293
drag, startPoint x: 545, startPoint y: 120, endPoint x: 546, endPoint y: 130, distance: 10.0
click at [546, 130] on div at bounding box center [513, 119] width 132 height 293
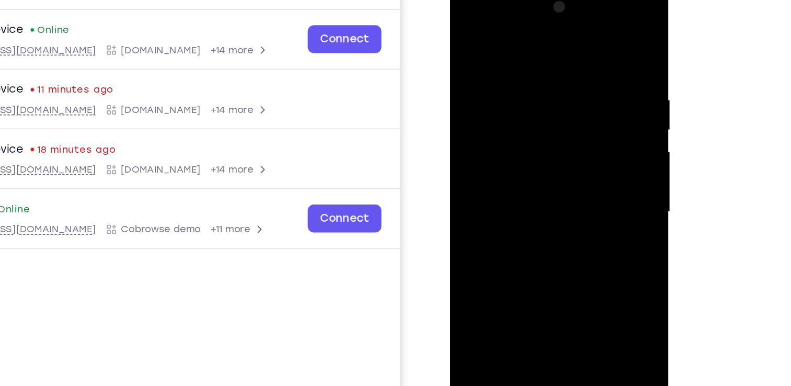
click at [489, 197] on div at bounding box center [524, 137] width 132 height 293
click at [503, 196] on div at bounding box center [524, 137] width 132 height 293
click at [510, 182] on div at bounding box center [524, 137] width 132 height 293
drag, startPoint x: 552, startPoint y: 119, endPoint x: 557, endPoint y: 204, distance: 85.4
click at [557, 204] on div at bounding box center [524, 137] width 132 height 293
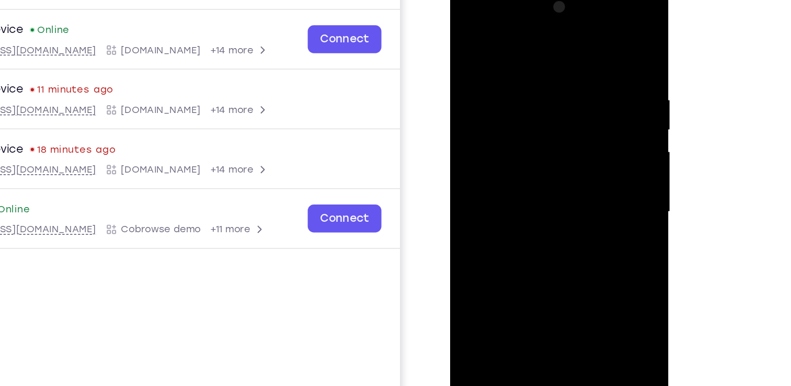
drag, startPoint x: 559, startPoint y: 150, endPoint x: 561, endPoint y: 186, distance: 35.6
click at [561, 186] on div at bounding box center [524, 137] width 132 height 293
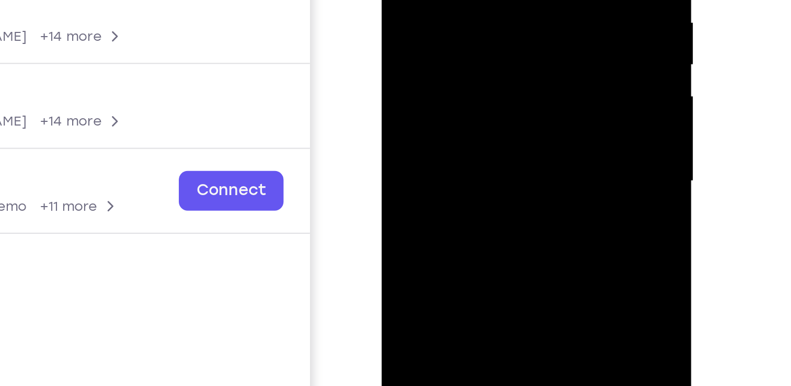
click at [457, 10] on div at bounding box center [455, 11] width 132 height 293
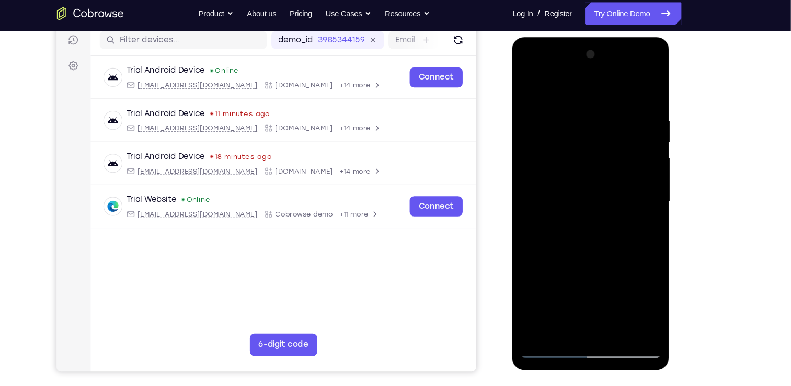
click at [532, 81] on div at bounding box center [586, 191] width 132 height 293
click at [606, 312] on div at bounding box center [586, 191] width 132 height 293
click at [533, 86] on div at bounding box center [586, 191] width 132 height 293
click at [634, 316] on div at bounding box center [586, 191] width 132 height 293
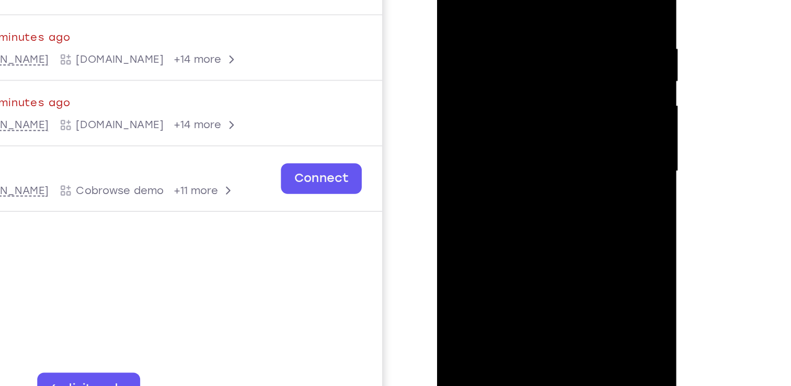
drag, startPoint x: 562, startPoint y: 63, endPoint x: 565, endPoint y: -2, distance: 65.4
click at [565, 0] on div at bounding box center [511, 75] width 132 height 293
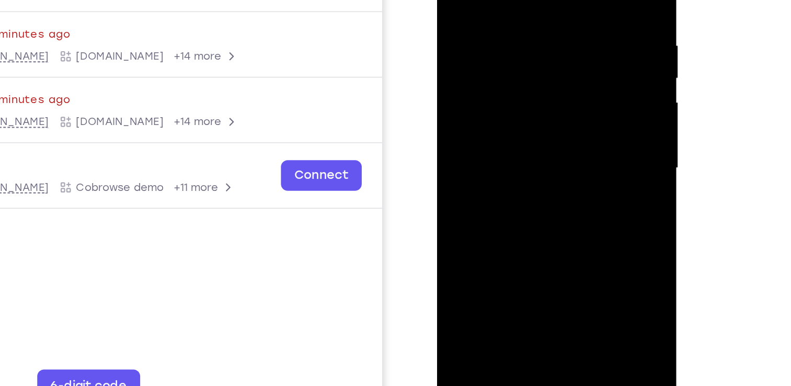
scroll to position [132, 0]
click at [461, 196] on div at bounding box center [511, 71] width 132 height 293
drag, startPoint x: 557, startPoint y: 100, endPoint x: 560, endPoint y: 72, distance: 28.4
click at [560, 72] on div at bounding box center [511, 71] width 132 height 293
click at [554, 115] on div at bounding box center [511, 71] width 132 height 293
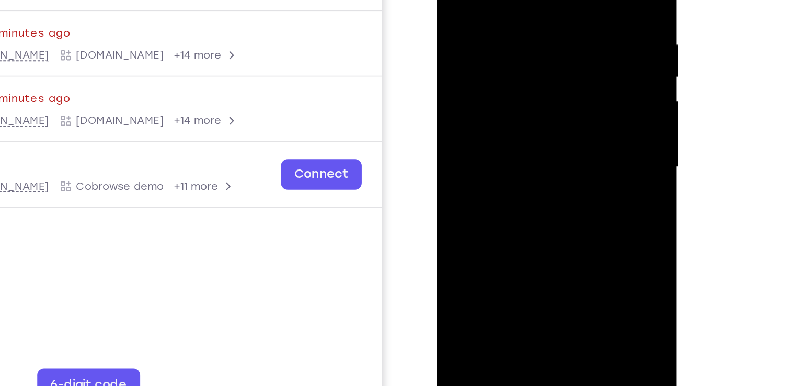
drag, startPoint x: 550, startPoint y: 129, endPoint x: 552, endPoint y: 105, distance: 24.7
click at [552, 105] on div at bounding box center [511, 71] width 132 height 293
drag, startPoint x: 550, startPoint y: 116, endPoint x: 567, endPoint y: 40, distance: 78.3
click at [567, 40] on div at bounding box center [511, 71] width 132 height 293
drag, startPoint x: 538, startPoint y: 55, endPoint x: 544, endPoint y: -9, distance: 64.6
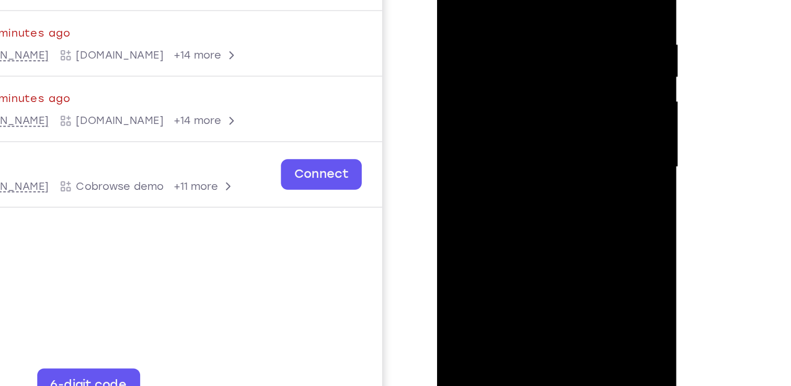
click at [544, 0] on div at bounding box center [511, 71] width 132 height 293
drag, startPoint x: 547, startPoint y: 79, endPoint x: 557, endPoint y: -5, distance: 84.8
click at [557, 0] on div at bounding box center [511, 71] width 132 height 293
drag, startPoint x: 539, startPoint y: 143, endPoint x: 554, endPoint y: -22, distance: 165.9
click at [554, 0] on div at bounding box center [511, 71] width 132 height 293
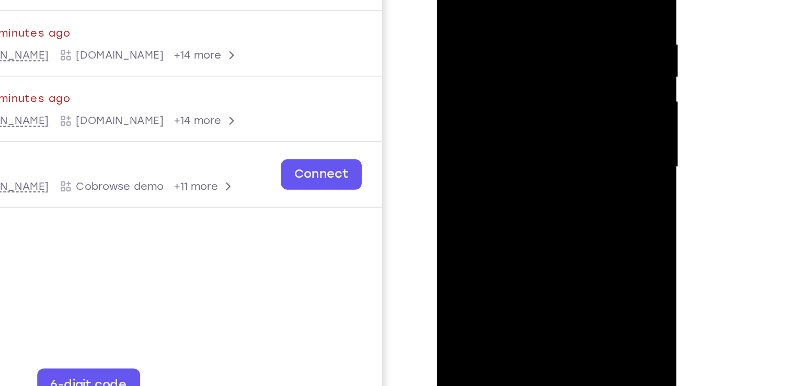
drag, startPoint x: 529, startPoint y: 86, endPoint x: 526, endPoint y: -9, distance: 94.7
click at [526, 0] on div at bounding box center [511, 71] width 132 height 293
drag, startPoint x: 546, startPoint y: 14, endPoint x: 545, endPoint y: 39, distance: 25.6
click at [545, 39] on div at bounding box center [511, 71] width 132 height 293
drag, startPoint x: 547, startPoint y: 117, endPoint x: 557, endPoint y: 33, distance: 84.8
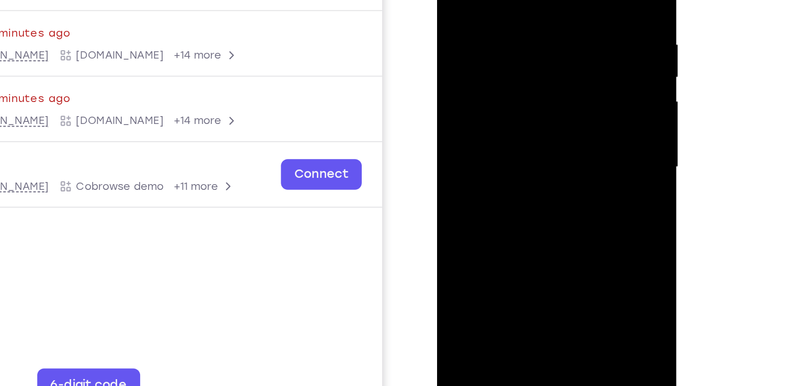
click at [557, 33] on div at bounding box center [511, 71] width 132 height 293
drag, startPoint x: 537, startPoint y: 98, endPoint x: 543, endPoint y: 36, distance: 63.0
click at [543, 36] on div at bounding box center [511, 71] width 132 height 293
click at [574, 90] on div at bounding box center [511, 71] width 132 height 293
drag, startPoint x: 543, startPoint y: 89, endPoint x: 550, endPoint y: 22, distance: 66.8
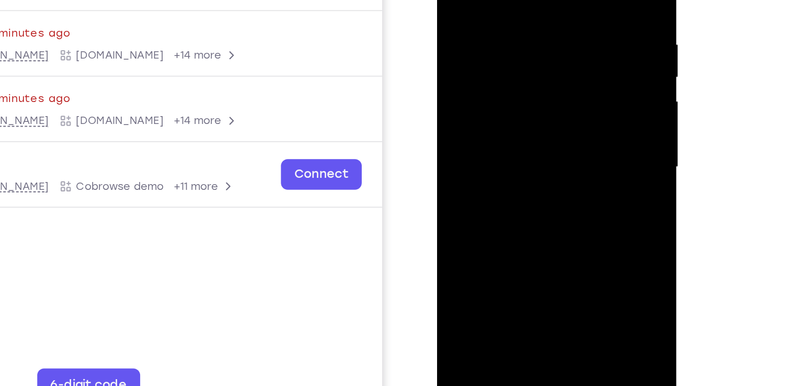
click at [550, 22] on div at bounding box center [511, 71] width 132 height 293
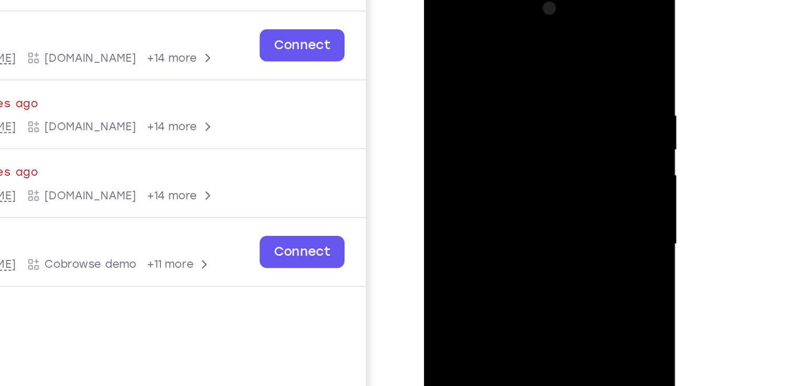
drag, startPoint x: 504, startPoint y: 99, endPoint x: 503, endPoint y: 26, distance: 73.2
click at [503, 26] on div at bounding box center [498, 136] width 132 height 293
drag, startPoint x: 510, startPoint y: 72, endPoint x: 510, endPoint y: 4, distance: 68.0
click at [510, 4] on div at bounding box center [498, 136] width 132 height 293
drag, startPoint x: 500, startPoint y: 107, endPoint x: 501, endPoint y: 63, distance: 43.9
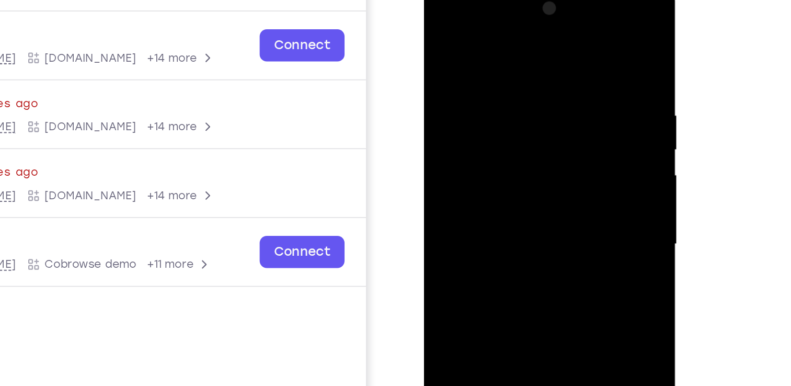
click at [501, 63] on div at bounding box center [498, 136] width 132 height 293
drag, startPoint x: 495, startPoint y: 119, endPoint x: 514, endPoint y: 56, distance: 65.0
click at [514, 56] on div at bounding box center [498, 136] width 132 height 293
drag, startPoint x: 508, startPoint y: 128, endPoint x: 516, endPoint y: 25, distance: 102.8
click at [516, 25] on div at bounding box center [498, 136] width 132 height 293
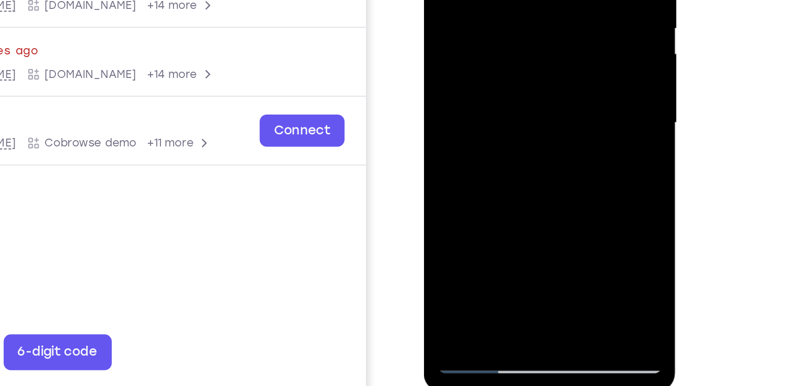
drag, startPoint x: 524, startPoint y: 31, endPoint x: 523, endPoint y: 3, distance: 28.8
click at [523, 3] on div at bounding box center [498, 14] width 132 height 293
drag, startPoint x: 527, startPoint y: 53, endPoint x: 539, endPoint y: -30, distance: 84.5
click at [539, 0] on div at bounding box center [498, 14] width 132 height 293
click at [528, 64] on div at bounding box center [498, 14] width 132 height 293
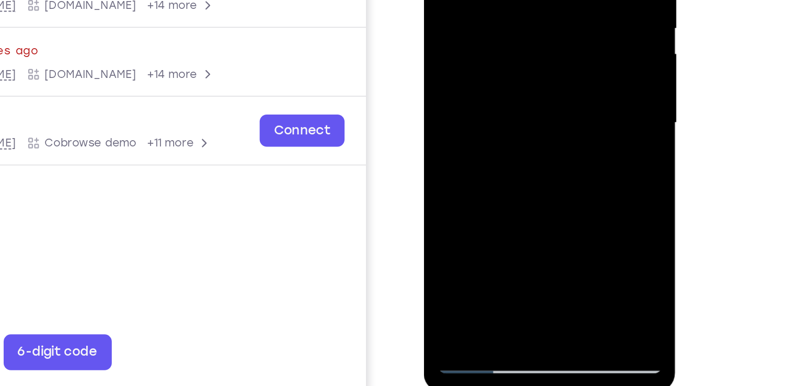
drag, startPoint x: 531, startPoint y: 42, endPoint x: 530, endPoint y: -52, distance: 94.7
click at [530, 0] on div at bounding box center [498, 14] width 132 height 293
drag, startPoint x: 535, startPoint y: 70, endPoint x: 532, endPoint y: 15, distance: 54.5
click at [532, 15] on div at bounding box center [498, 14] width 132 height 293
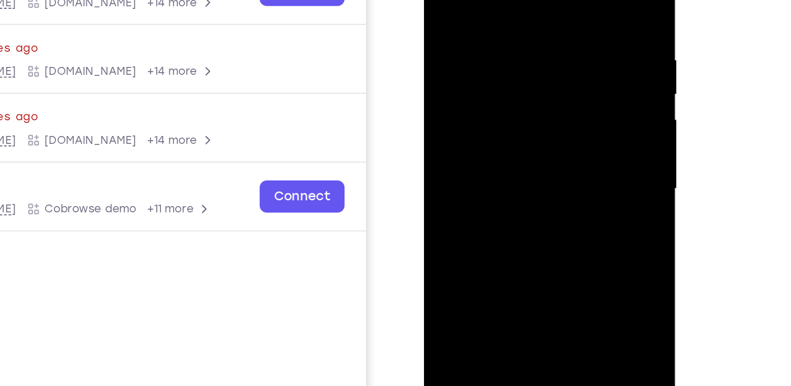
scroll to position [108, 0]
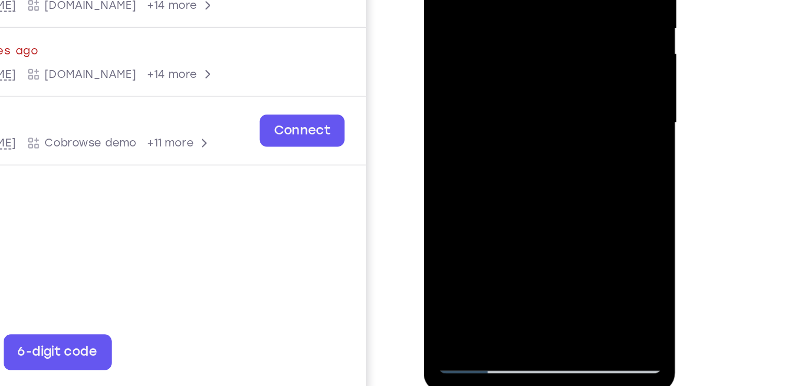
click at [550, 135] on div at bounding box center [498, 14] width 132 height 293
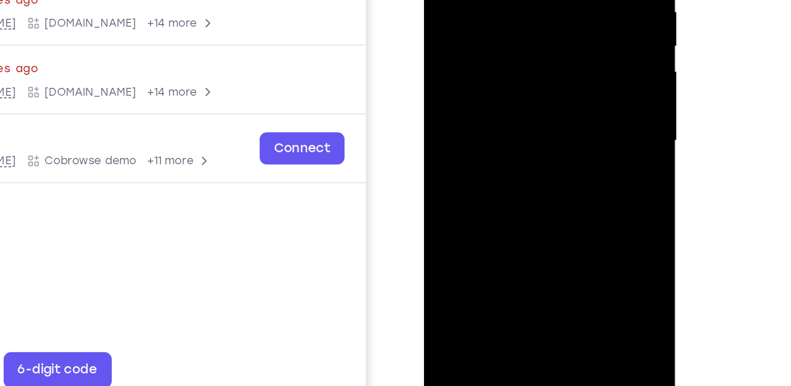
click at [520, 157] on div at bounding box center [498, 32] width 132 height 293
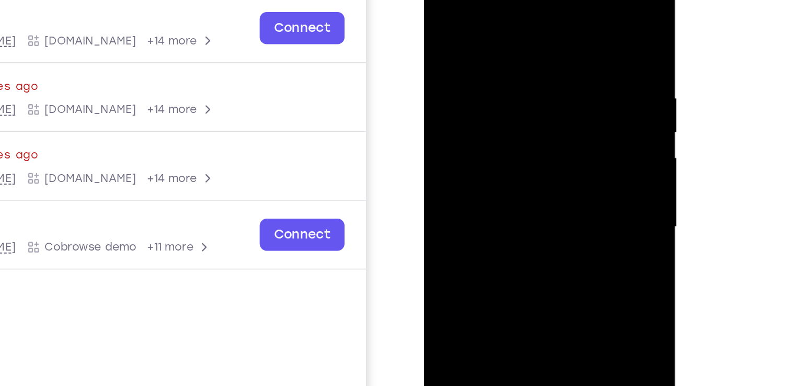
click at [504, 91] on div at bounding box center [498, 118] width 132 height 293
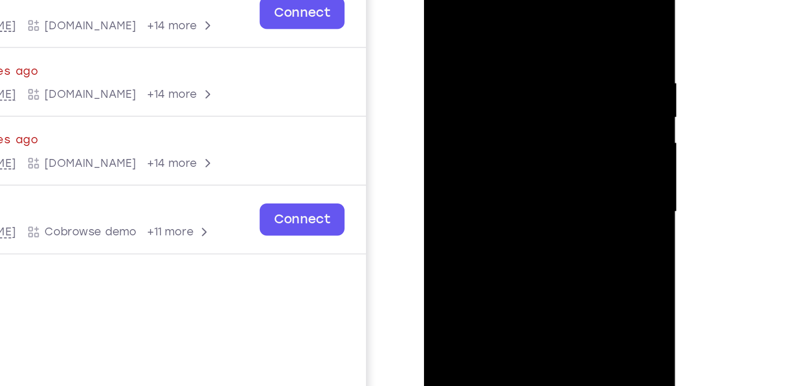
click at [441, 1] on div at bounding box center [498, 103] width 132 height 293
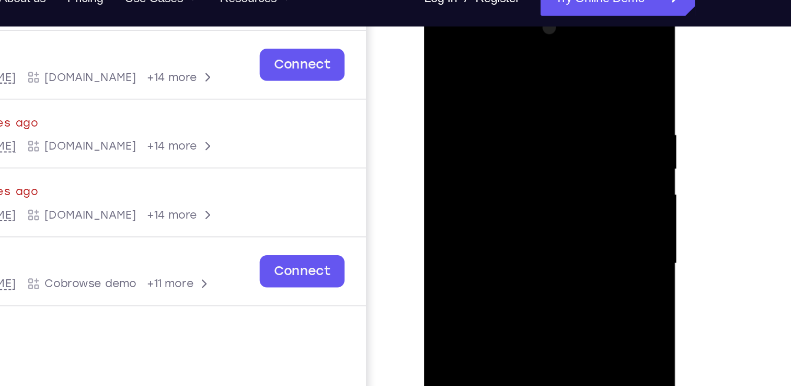
scroll to position [155, 0]
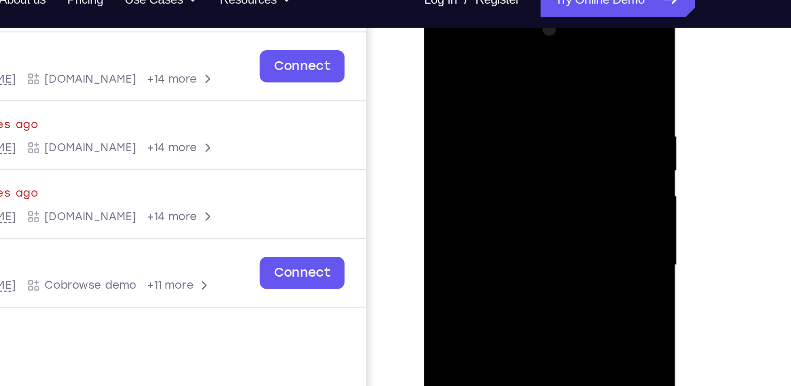
drag, startPoint x: 543, startPoint y: 95, endPoint x: 543, endPoint y: 153, distance: 58.6
click at [543, 153] on div at bounding box center [498, 155] width 132 height 293
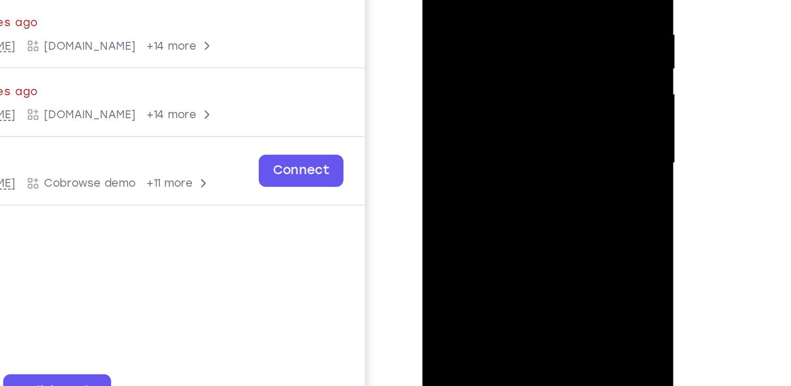
drag, startPoint x: 547, startPoint y: 70, endPoint x: 532, endPoint y: -64, distance: 134.2
click at [532, 0] on div at bounding box center [496, 54] width 132 height 293
drag, startPoint x: 543, startPoint y: 102, endPoint x: 540, endPoint y: -64, distance: 165.8
click at [540, 0] on div at bounding box center [496, 54] width 132 height 293
drag, startPoint x: 530, startPoint y: 117, endPoint x: 538, endPoint y: -9, distance: 126.8
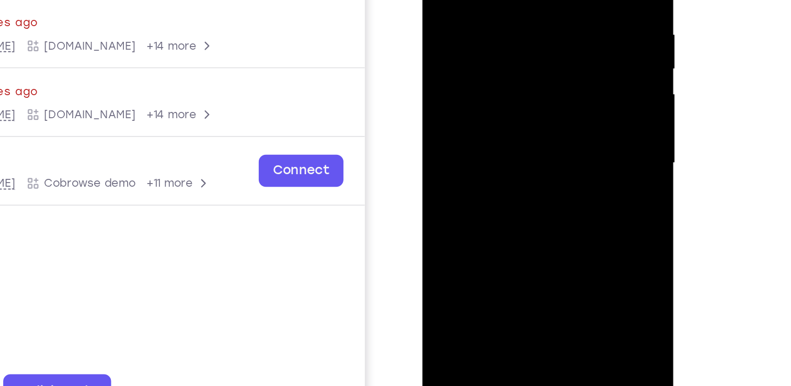
click at [538, 0] on div at bounding box center [496, 54] width 132 height 293
drag, startPoint x: 512, startPoint y: 115, endPoint x: 524, endPoint y: -64, distance: 178.7
click at [524, 0] on div at bounding box center [496, 54] width 132 height 293
drag, startPoint x: 511, startPoint y: 110, endPoint x: 525, endPoint y: -64, distance: 174.1
click at [525, 0] on div at bounding box center [496, 54] width 132 height 293
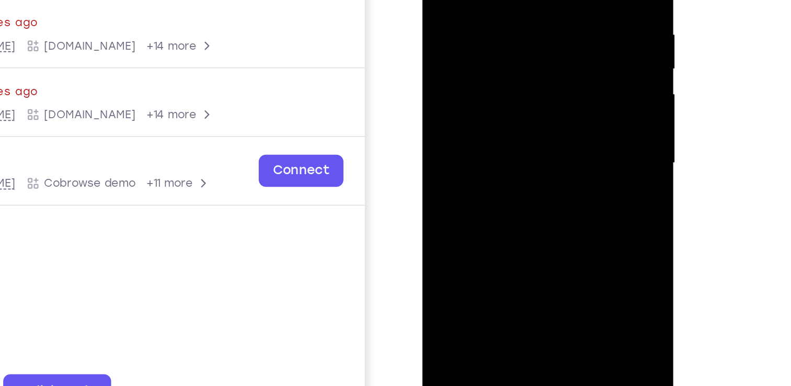
drag, startPoint x: 515, startPoint y: 111, endPoint x: 514, endPoint y: -64, distance: 174.7
click at [514, 0] on div at bounding box center [496, 54] width 132 height 293
drag, startPoint x: 505, startPoint y: 102, endPoint x: 522, endPoint y: -64, distance: 167.1
click at [522, 0] on div at bounding box center [496, 54] width 132 height 293
drag, startPoint x: 512, startPoint y: 68, endPoint x: 512, endPoint y: -64, distance: 131.8
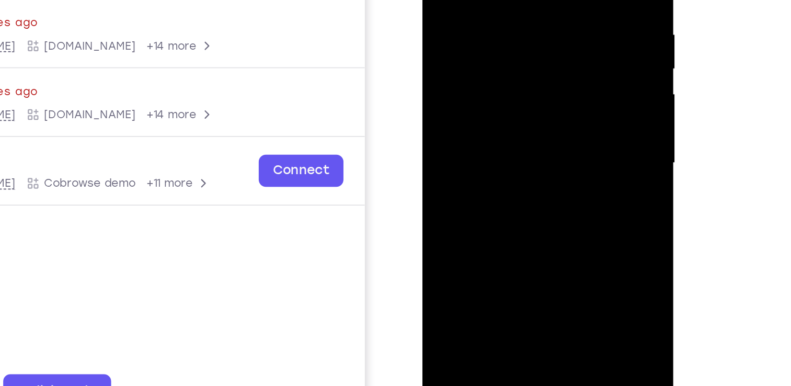
click at [512, 0] on div at bounding box center [496, 54] width 132 height 293
drag, startPoint x: 503, startPoint y: 92, endPoint x: 510, endPoint y: -64, distance: 156.0
click at [510, 0] on div at bounding box center [496, 54] width 132 height 293
drag, startPoint x: 505, startPoint y: 84, endPoint x: 522, endPoint y: -42, distance: 127.6
click at [522, 0] on div at bounding box center [496, 54] width 132 height 293
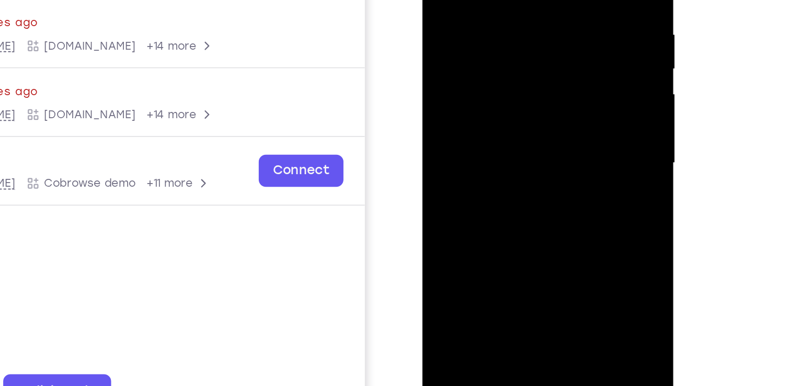
drag, startPoint x: 505, startPoint y: 63, endPoint x: 514, endPoint y: -5, distance: 68.0
click at [514, 0] on div at bounding box center [496, 54] width 132 height 293
drag, startPoint x: 508, startPoint y: 92, endPoint x: 521, endPoint y: -7, distance: 99.2
click at [521, 0] on div at bounding box center [496, 54] width 132 height 293
drag, startPoint x: 510, startPoint y: 91, endPoint x: 515, endPoint y: 120, distance: 29.7
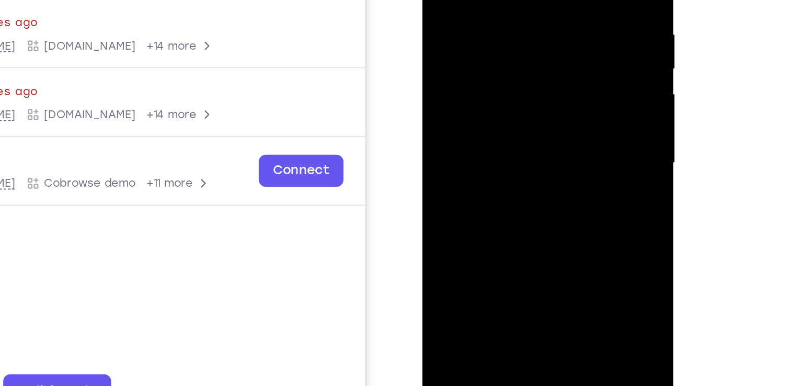
click at [515, 120] on div at bounding box center [496, 54] width 132 height 293
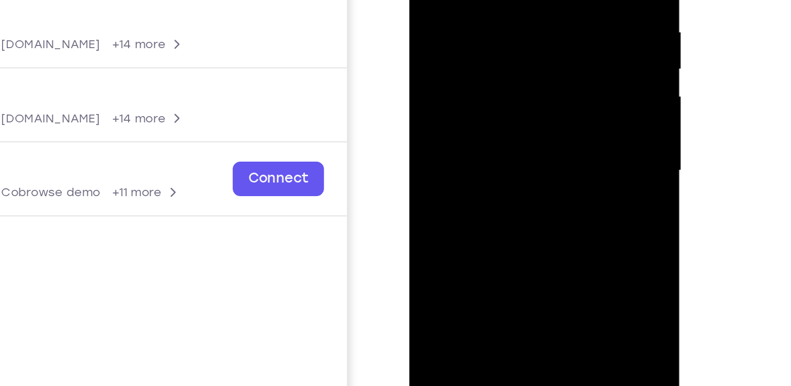
drag, startPoint x: 508, startPoint y: 59, endPoint x: 508, endPoint y: 12, distance: 46.5
click at [508, 12] on div at bounding box center [483, 42] width 132 height 293
drag, startPoint x: 505, startPoint y: 62, endPoint x: 507, endPoint y: -29, distance: 91.0
click at [507, 0] on div at bounding box center [483, 42] width 132 height 293
drag, startPoint x: 491, startPoint y: 73, endPoint x: 505, endPoint y: -14, distance: 87.4
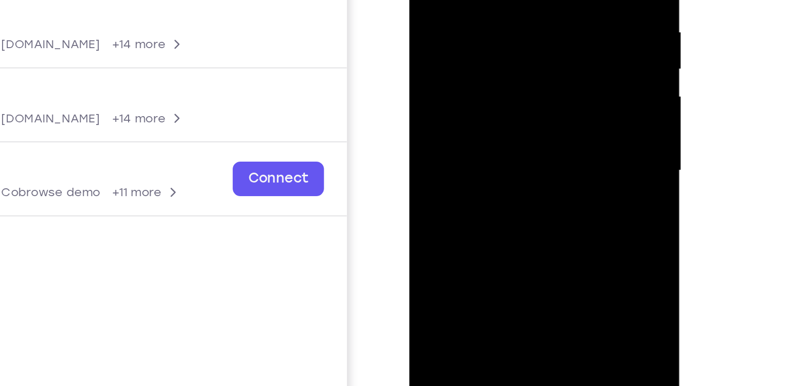
click at [505, 0] on div at bounding box center [483, 42] width 132 height 293
drag, startPoint x: 498, startPoint y: 93, endPoint x: 507, endPoint y: -17, distance: 109.6
click at [507, 0] on div at bounding box center [483, 42] width 132 height 293
drag, startPoint x: 507, startPoint y: -17, endPoint x: 508, endPoint y: -72, distance: 54.9
click at [508, 0] on div at bounding box center [483, 42] width 132 height 293
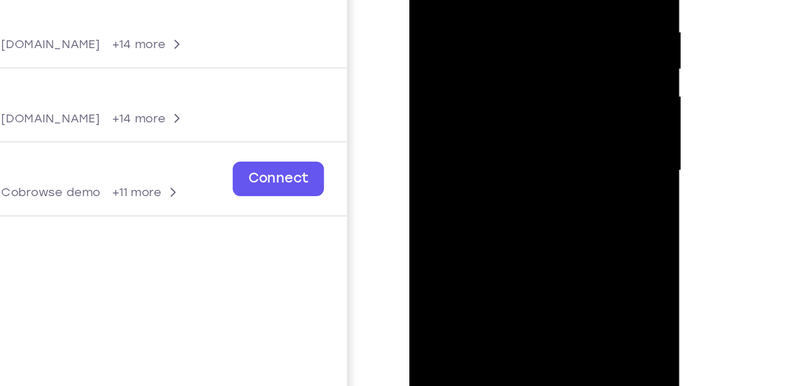
drag, startPoint x: 539, startPoint y: 47, endPoint x: 533, endPoint y: -72, distance: 118.9
click at [533, 0] on div at bounding box center [483, 42] width 132 height 293
drag, startPoint x: 520, startPoint y: 56, endPoint x: 518, endPoint y: 25, distance: 31.4
click at [518, 25] on div at bounding box center [483, 42] width 132 height 293
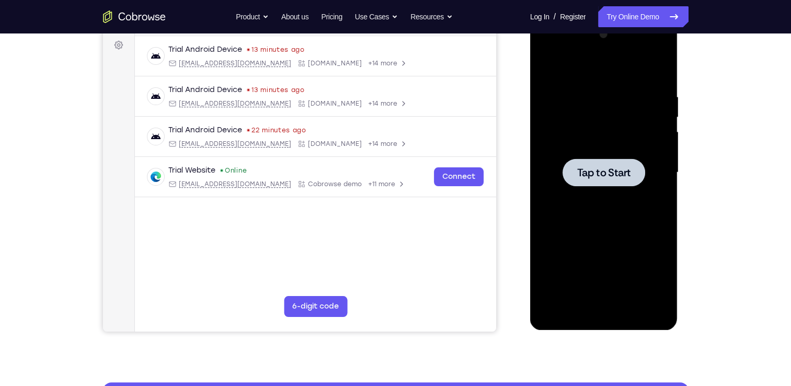
drag, startPoint x: 613, startPoint y: 165, endPoint x: 1147, endPoint y: 37, distance: 549.6
click at [613, 167] on span "Tap to Start" at bounding box center [603, 172] width 53 height 10
click at [650, 268] on div at bounding box center [604, 172] width 132 height 293
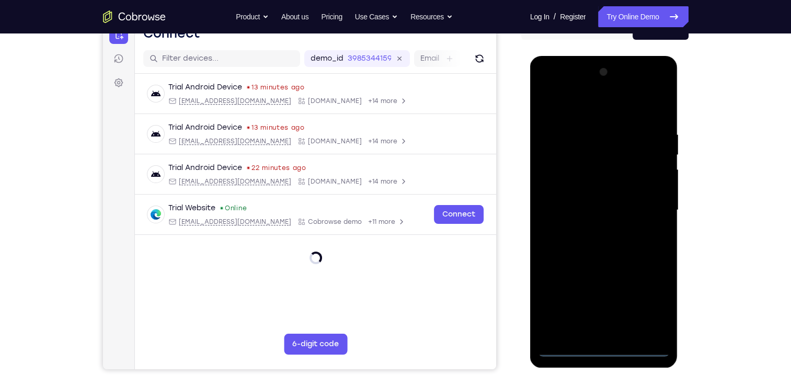
scroll to position [117, 0]
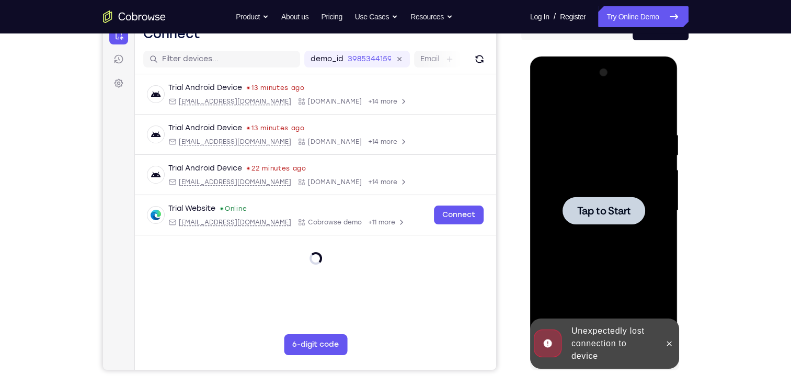
click at [612, 208] on span "Tap to Start" at bounding box center [603, 211] width 53 height 10
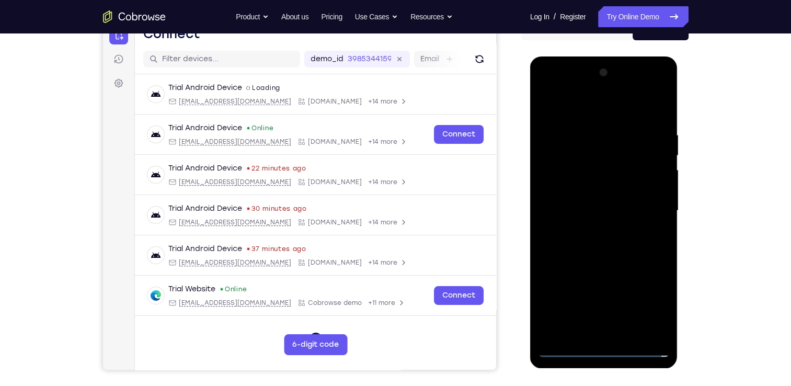
click at [607, 349] on div at bounding box center [604, 210] width 132 height 293
click at [604, 350] on div at bounding box center [604, 210] width 132 height 293
click at [651, 309] on div at bounding box center [604, 210] width 132 height 293
click at [581, 117] on div at bounding box center [604, 210] width 132 height 293
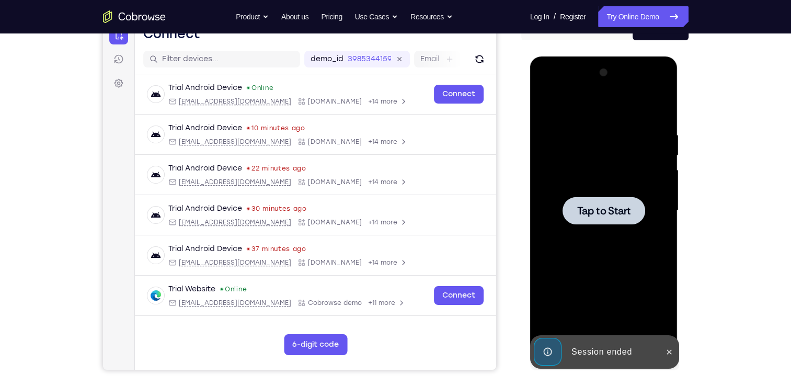
click at [634, 210] on div at bounding box center [604, 211] width 83 height 28
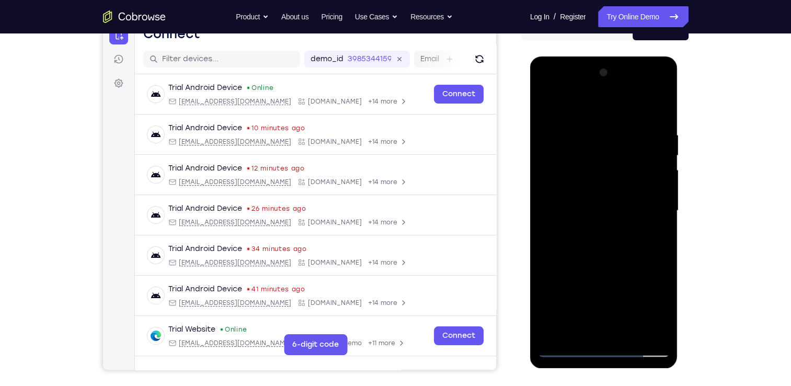
click at [601, 353] on div at bounding box center [604, 210] width 132 height 293
click at [597, 347] on div at bounding box center [604, 210] width 132 height 293
click at [598, 350] on div at bounding box center [604, 210] width 132 height 293
click at [656, 308] on div at bounding box center [604, 210] width 132 height 293
click at [606, 349] on div at bounding box center [604, 210] width 132 height 293
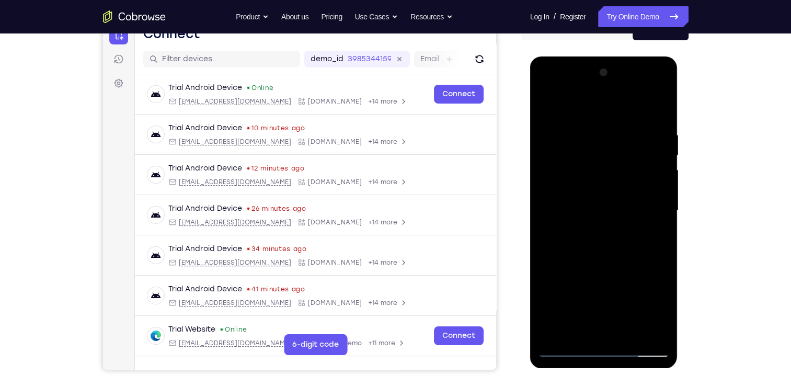
click at [633, 194] on div at bounding box center [604, 210] width 132 height 293
click at [606, 350] on div at bounding box center [604, 210] width 132 height 293
click at [648, 303] on div at bounding box center [604, 210] width 132 height 293
click at [653, 301] on div at bounding box center [604, 210] width 132 height 293
click at [577, 115] on div at bounding box center [604, 210] width 132 height 293
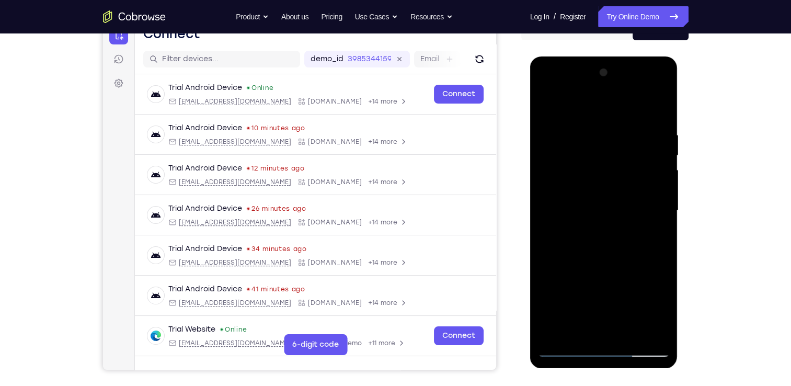
click at [647, 202] on div at bounding box center [604, 210] width 132 height 293
click at [595, 228] on div at bounding box center [604, 210] width 132 height 293
click at [597, 206] on div at bounding box center [604, 210] width 132 height 293
click at [564, 191] on div at bounding box center [604, 210] width 132 height 293
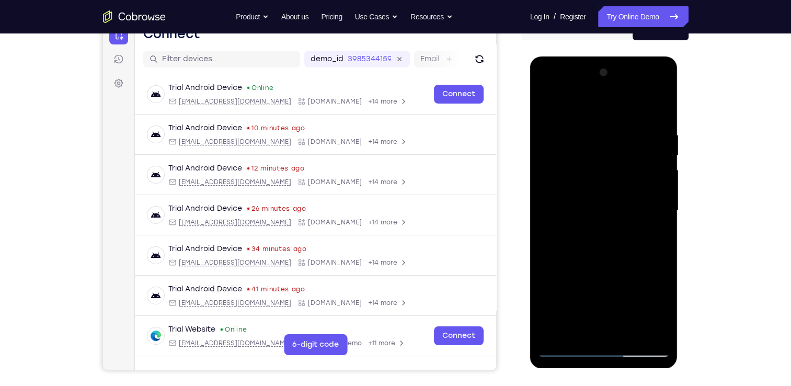
click at [569, 211] on div at bounding box center [604, 210] width 132 height 293
click at [584, 249] on div at bounding box center [604, 210] width 132 height 293
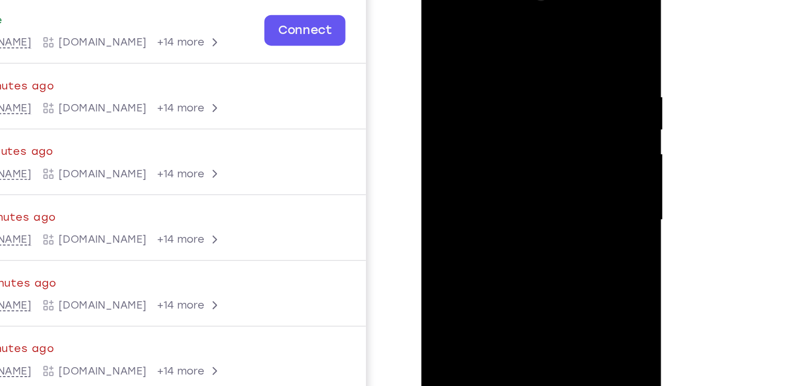
click at [554, 35] on div at bounding box center [495, 122] width 132 height 293
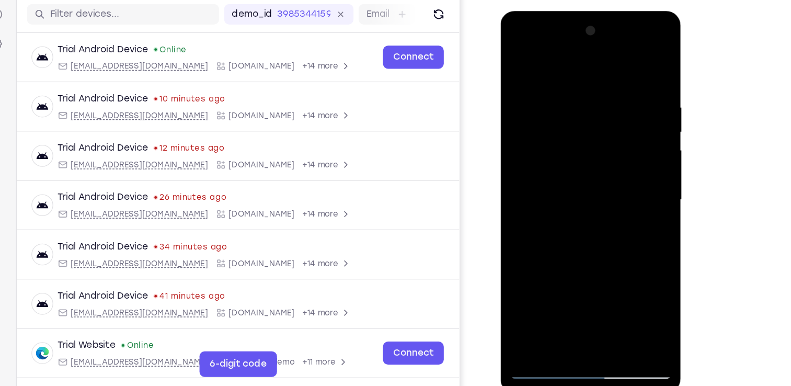
click at [600, 284] on div at bounding box center [574, 165] width 132 height 293
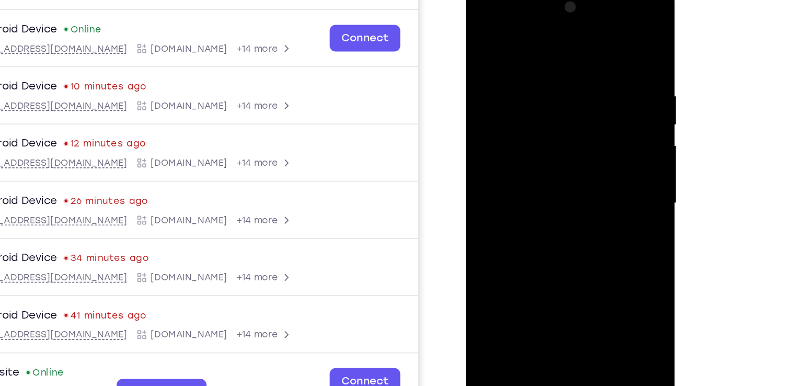
click at [569, 196] on div at bounding box center [540, 139] width 132 height 293
click at [573, 110] on div at bounding box center [540, 139] width 132 height 293
click at [485, 36] on div at bounding box center [540, 139] width 132 height 293
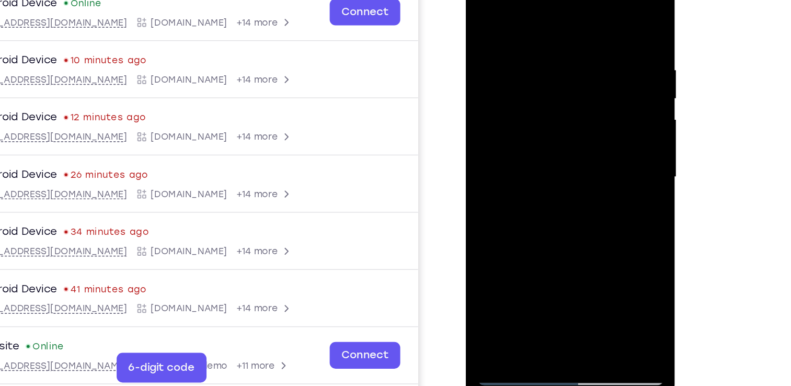
click at [521, 20] on div at bounding box center [540, 113] width 132 height 293
click at [554, 51] on div at bounding box center [540, 113] width 132 height 293
click at [521, 227] on div at bounding box center [540, 113] width 132 height 293
click at [585, 140] on div at bounding box center [540, 113] width 132 height 293
click at [596, 139] on div at bounding box center [540, 113] width 132 height 293
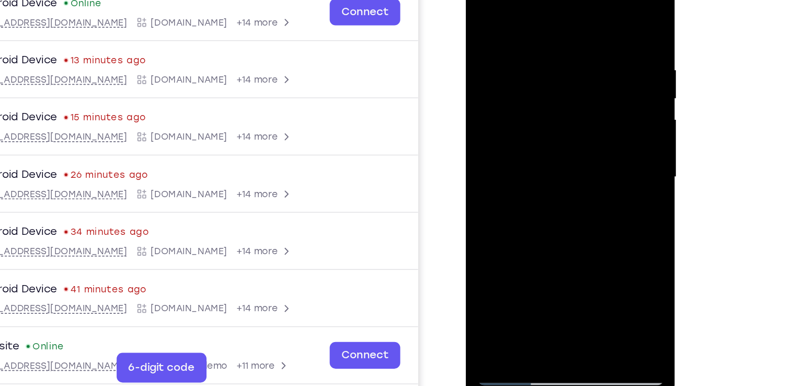
click at [483, 8] on div at bounding box center [540, 113] width 132 height 293
click at [546, 89] on div at bounding box center [540, 113] width 132 height 293
click at [530, 228] on div at bounding box center [540, 113] width 132 height 293
click at [594, 136] on div at bounding box center [540, 113] width 132 height 293
click at [482, 10] on div at bounding box center [540, 113] width 132 height 293
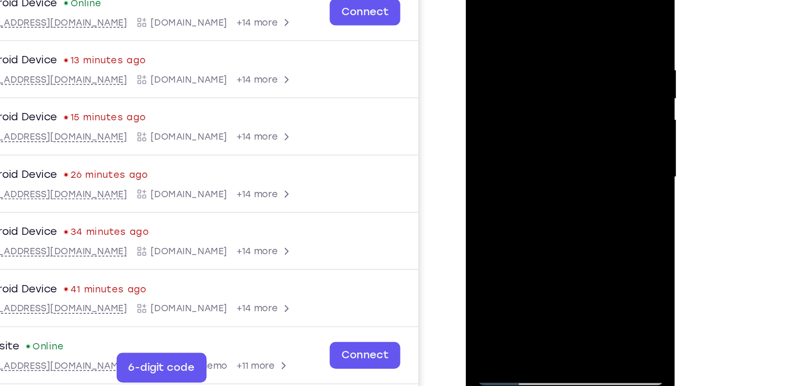
click at [485, 8] on div at bounding box center [540, 113] width 132 height 293
click at [530, 27] on div at bounding box center [540, 113] width 132 height 293
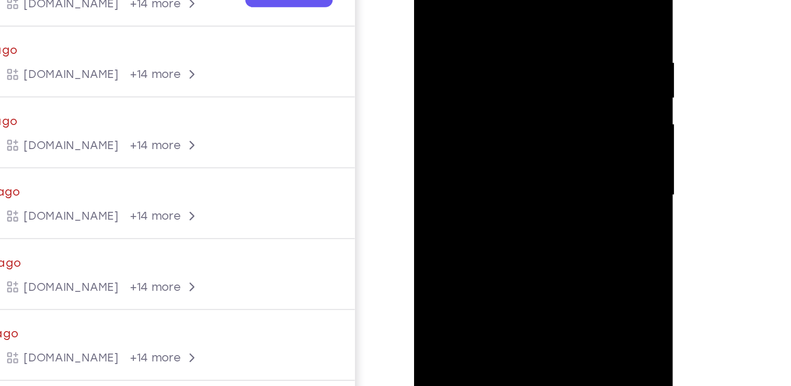
click at [462, 0] on div at bounding box center [489, 79] width 132 height 293
click at [705, 197] on div "Your Support Agent Your Customer Web iOS Android Next Steps We’d be happy to gi…" at bounding box center [395, 262] width 669 height 690
drag, startPoint x: 528, startPoint y: 53, endPoint x: 532, endPoint y: -30, distance: 83.2
click at [532, 0] on div at bounding box center [489, 79] width 132 height 293
drag, startPoint x: 529, startPoint y: 72, endPoint x: 530, endPoint y: 29, distance: 42.4
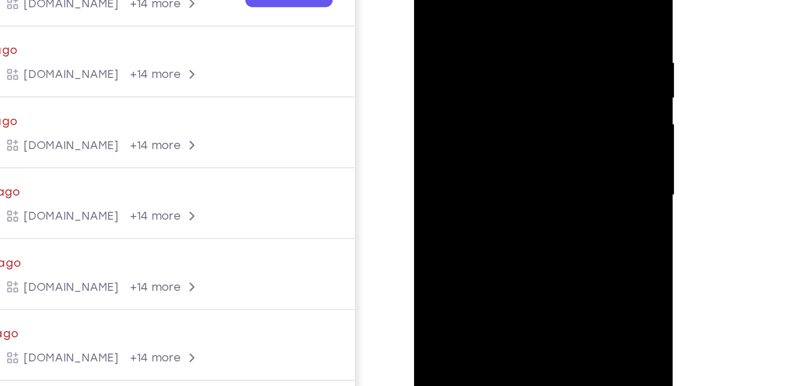
click at [530, 29] on div at bounding box center [489, 79] width 132 height 293
drag, startPoint x: 530, startPoint y: 29, endPoint x: 517, endPoint y: 122, distance: 93.4
click at [517, 122] on div at bounding box center [489, 79] width 132 height 293
drag, startPoint x: 469, startPoint y: 93, endPoint x: 476, endPoint y: 0, distance: 93.4
click at [476, 0] on div at bounding box center [489, 79] width 132 height 293
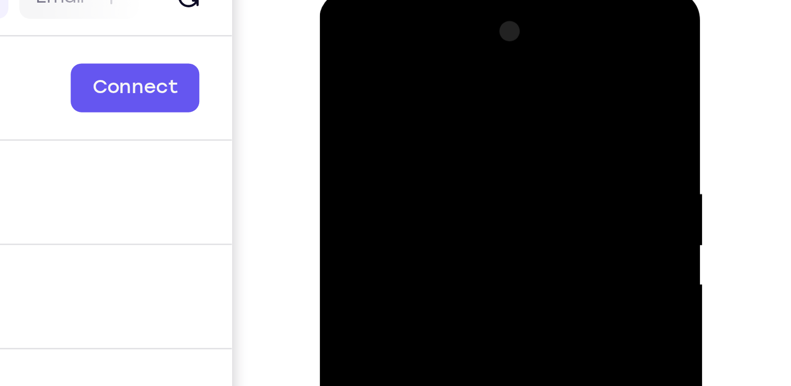
click at [338, 38] on div at bounding box center [394, 144] width 132 height 293
click at [336, 37] on div at bounding box center [394, 144] width 132 height 293
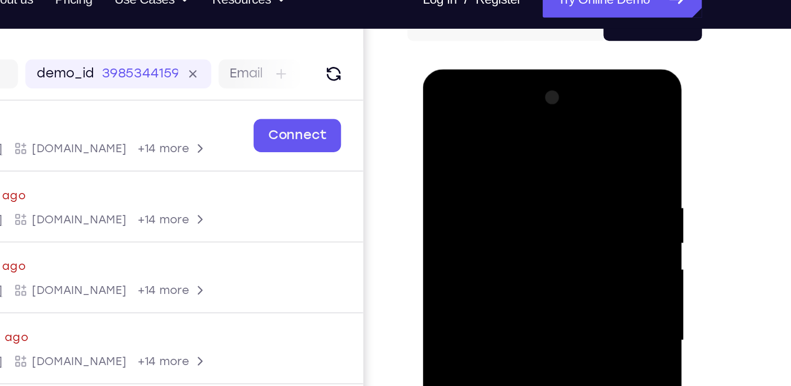
click at [550, 122] on div at bounding box center [497, 223] width 132 height 293
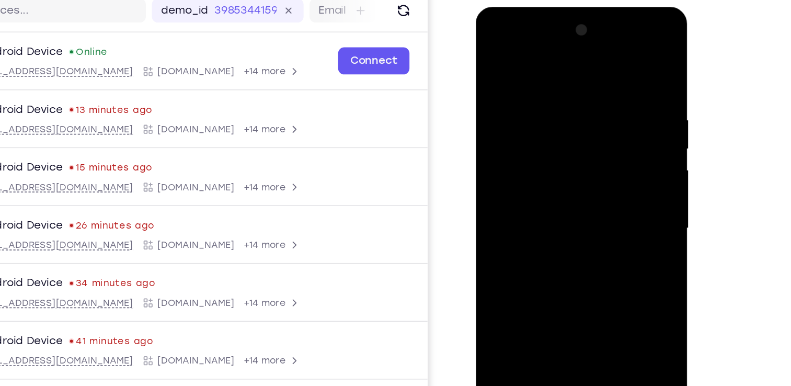
click at [694, 221] on div "Your Support Agent Your Customer Web iOS Android Next Steps We’d be happy to gi…" at bounding box center [395, 262] width 669 height 690
click at [610, 52] on div at bounding box center [550, 161] width 132 height 293
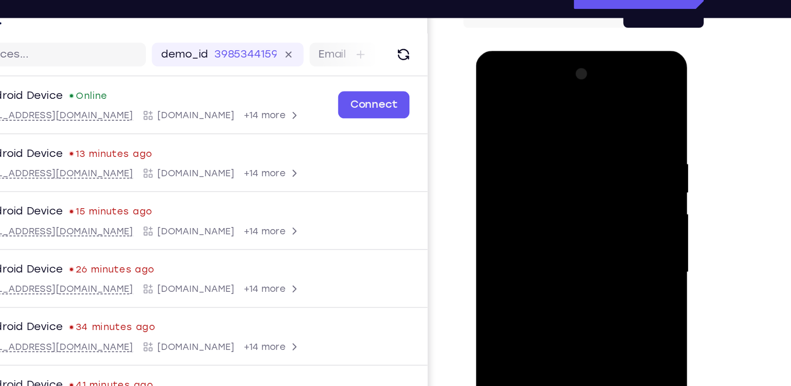
drag, startPoint x: 575, startPoint y: 163, endPoint x: 570, endPoint y: 223, distance: 60.4
click at [570, 223] on div at bounding box center [550, 205] width 132 height 293
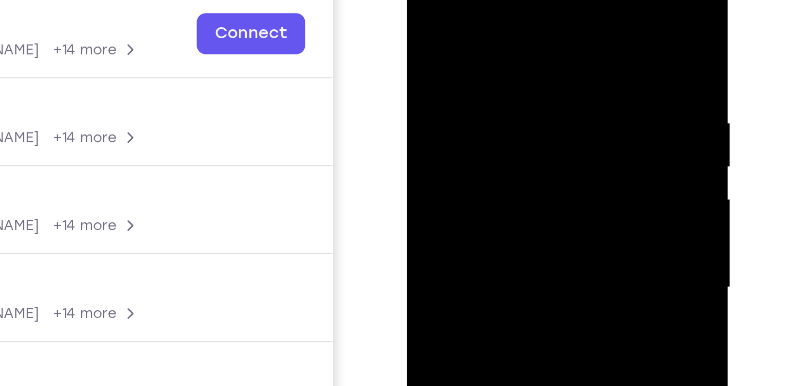
click at [517, 84] on div at bounding box center [481, 106] width 132 height 293
click at [499, 88] on div at bounding box center [481, 106] width 132 height 293
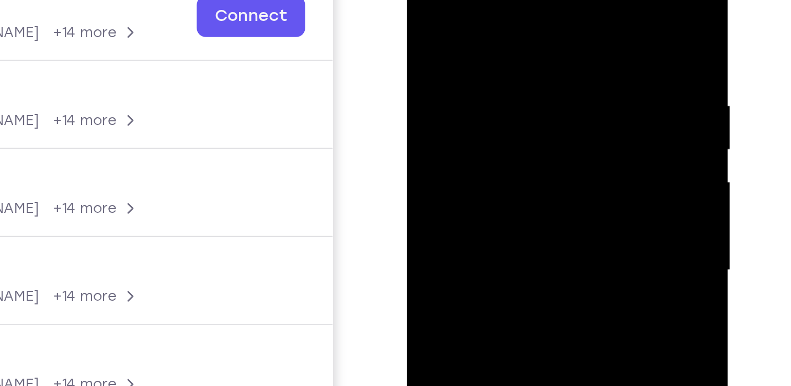
click at [505, 63] on div at bounding box center [481, 88] width 132 height 293
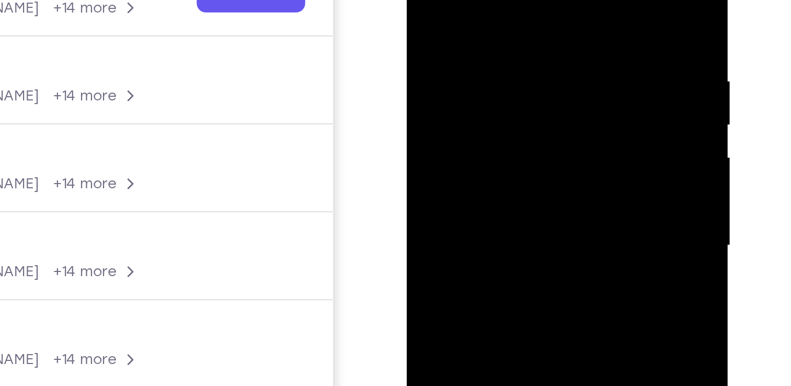
click at [427, 40] on div at bounding box center [481, 64] width 132 height 293
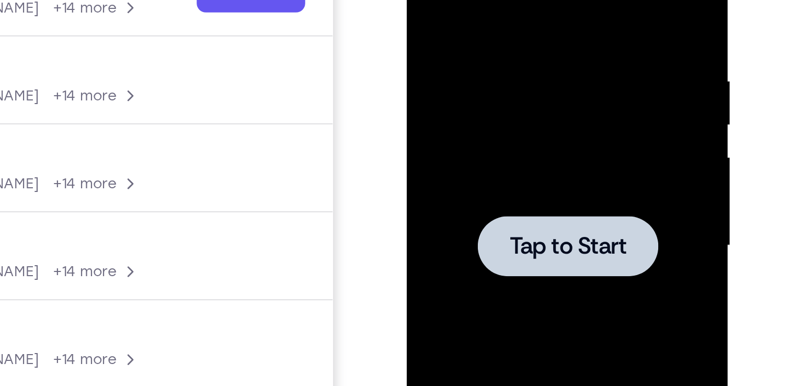
click at [494, 68] on span "Tap to Start" at bounding box center [480, 64] width 53 height 10
